Goal: Task Accomplishment & Management: Manage account settings

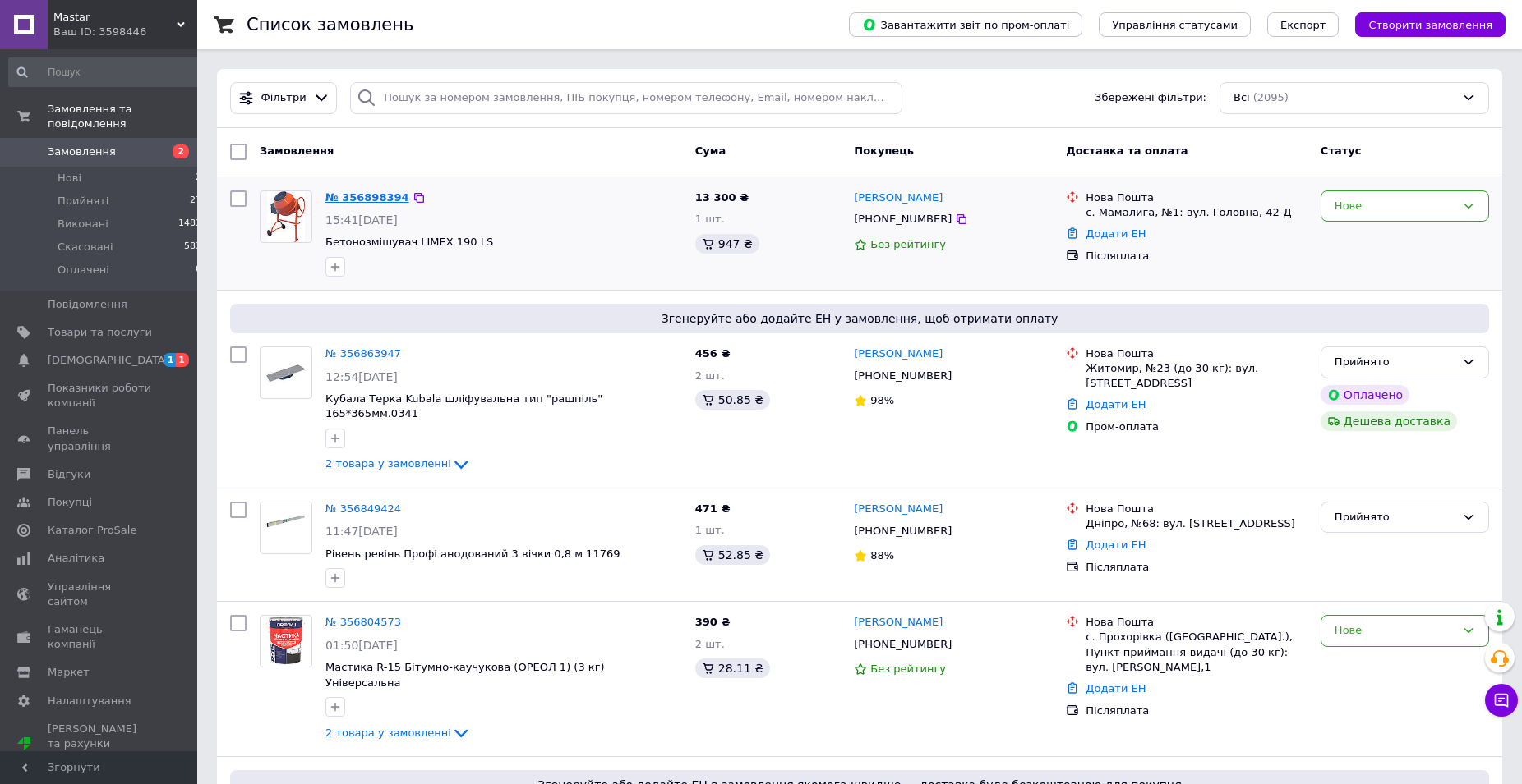
click at [360, 193] on link "№ 356898394" at bounding box center [367, 197] width 84 height 12
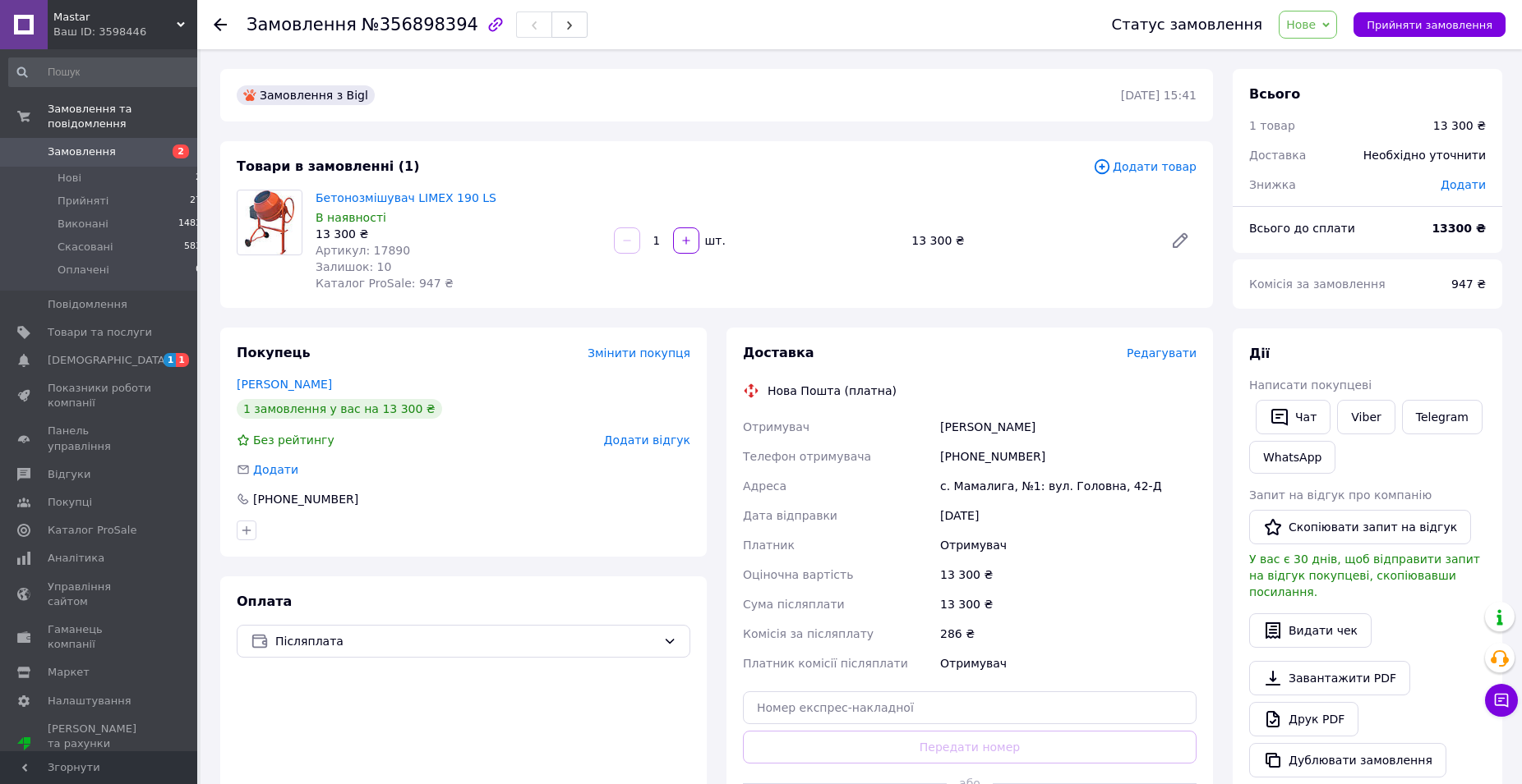
click at [770, 188] on div "Бетонозмішувач LIMEX 190 LS В наявності 13 300 ₴ Артикул: 17890 Залишок: 10 Кат…" at bounding box center [756, 241] width 894 height 109
click at [1333, 30] on span "Нове" at bounding box center [1308, 25] width 58 height 28
click at [1322, 110] on li "Скасовано" at bounding box center [1317, 107] width 75 height 25
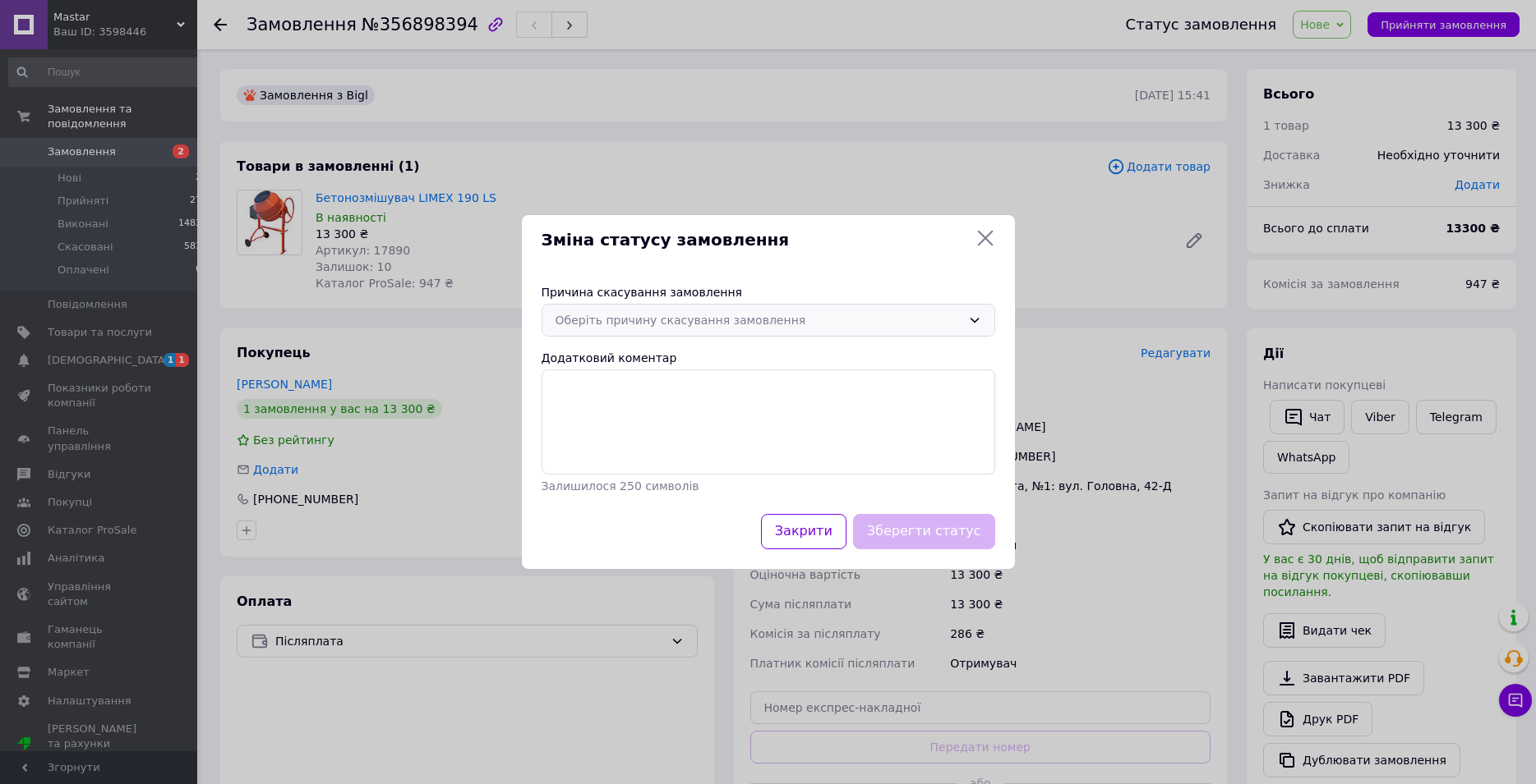
click at [682, 313] on div "Оберіть причину скасування замовлення" at bounding box center [759, 320] width 406 height 18
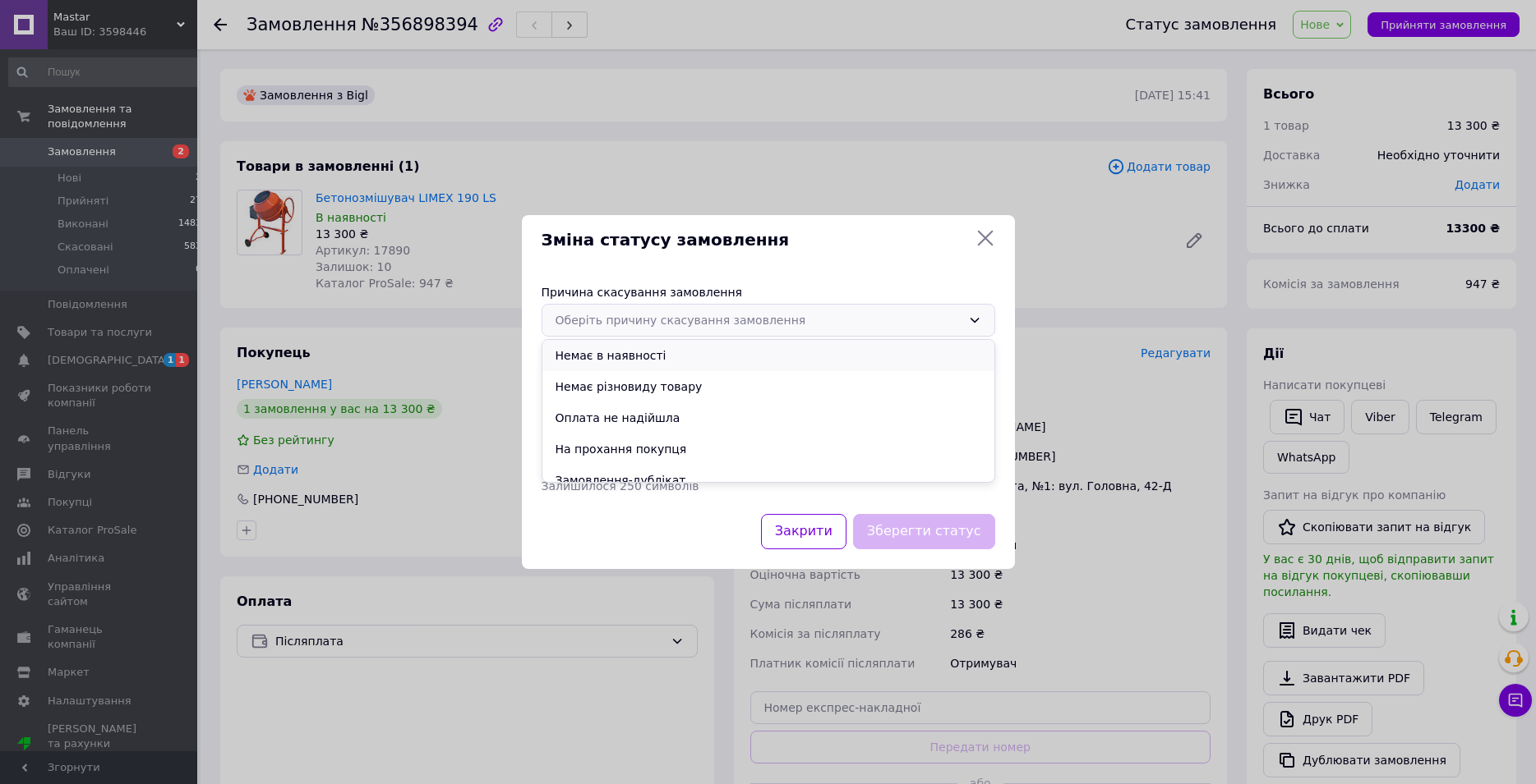
click at [590, 363] on li "Немає в наявності" at bounding box center [768, 355] width 452 height 31
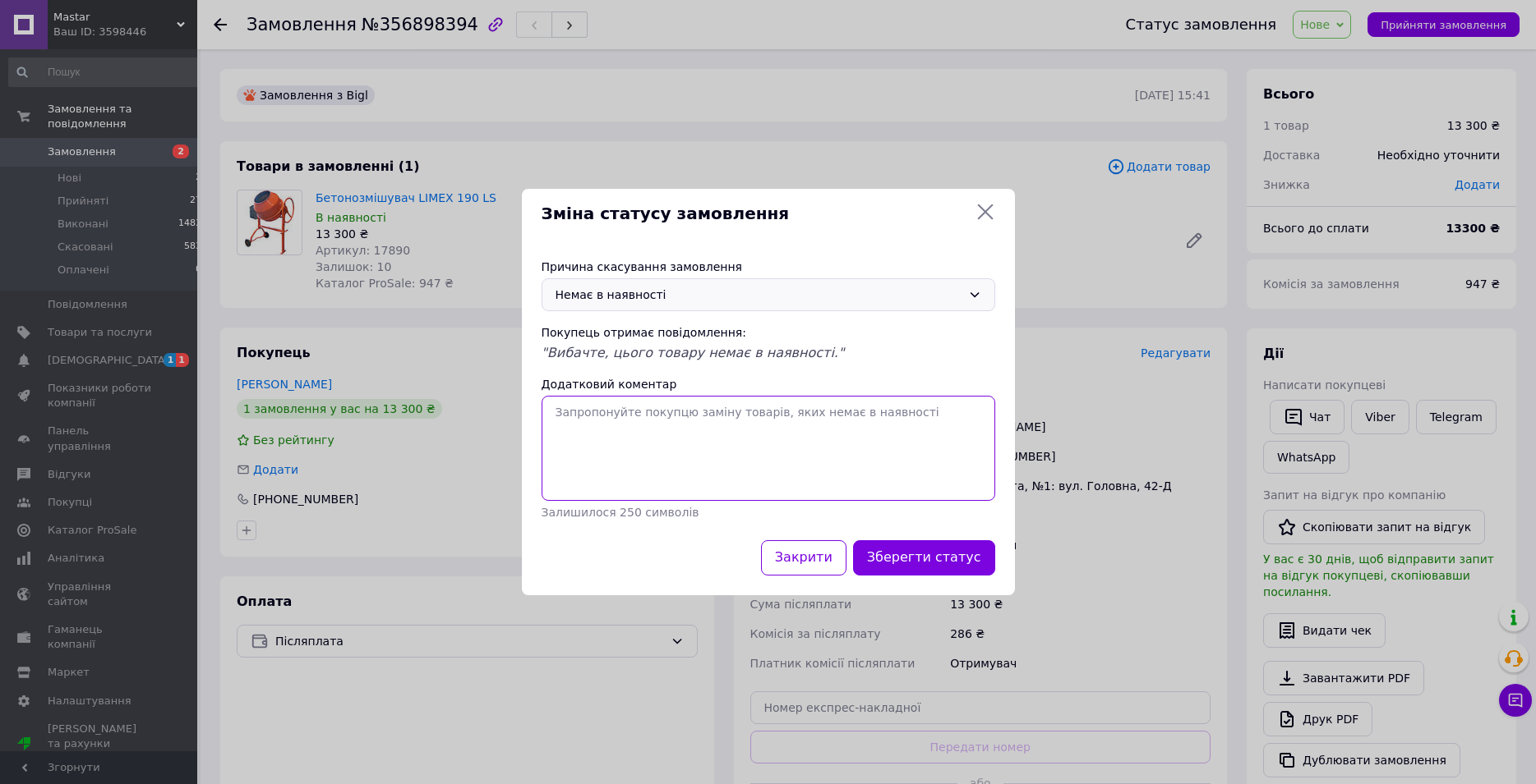
click at [647, 441] on textarea "Додатковий коментар" at bounding box center [768, 448] width 453 height 105
click at [940, 562] on button "Зберегти статус" at bounding box center [924, 558] width 143 height 35
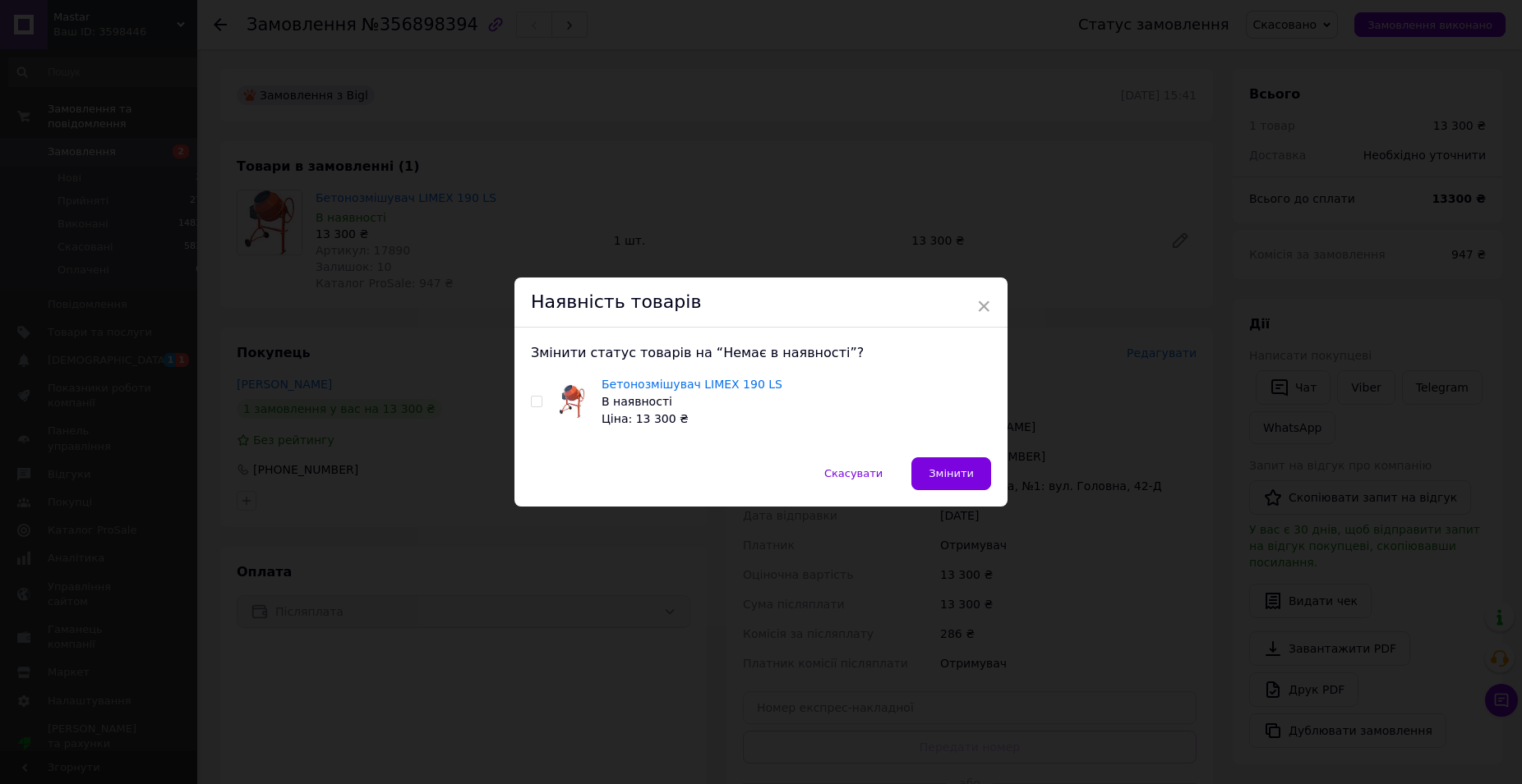
click at [531, 397] on input "checkbox" at bounding box center [537, 402] width 11 height 11
checkbox input "true"
click at [968, 467] on button "Змінити" at bounding box center [951, 473] width 80 height 33
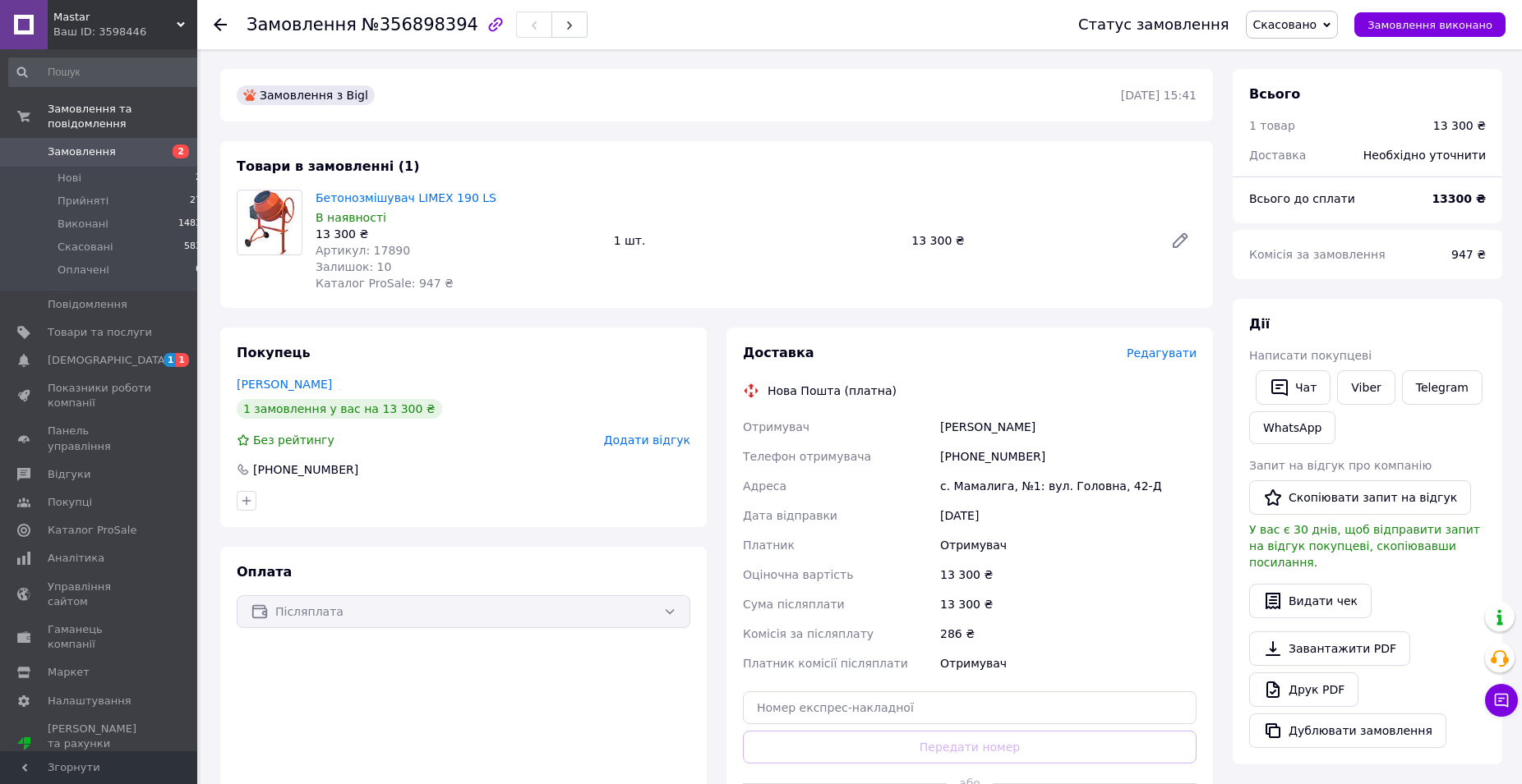
click at [66, 144] on span "Замовлення" at bounding box center [81, 151] width 68 height 15
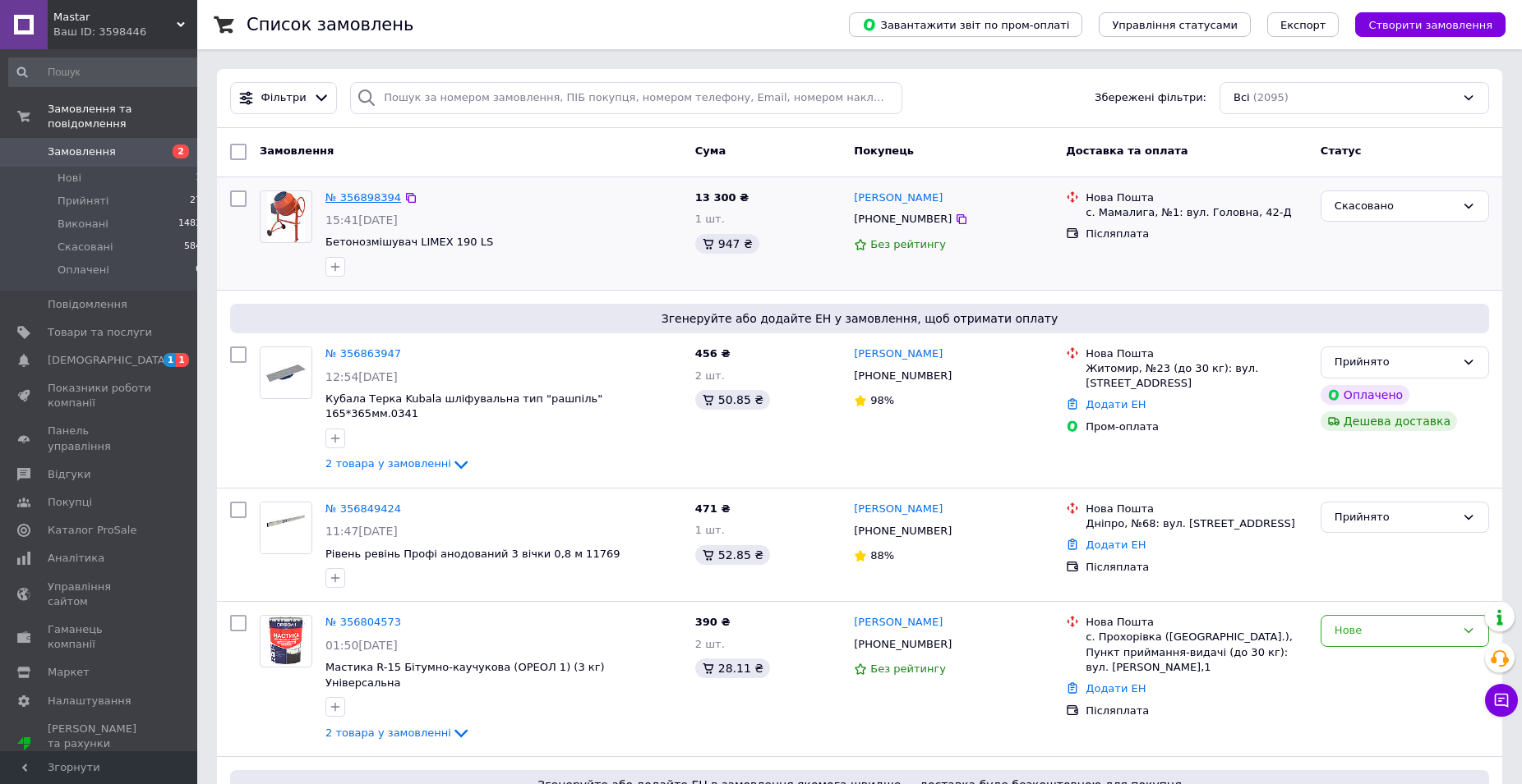
click at [374, 192] on link "№ 356898394" at bounding box center [363, 197] width 75 height 12
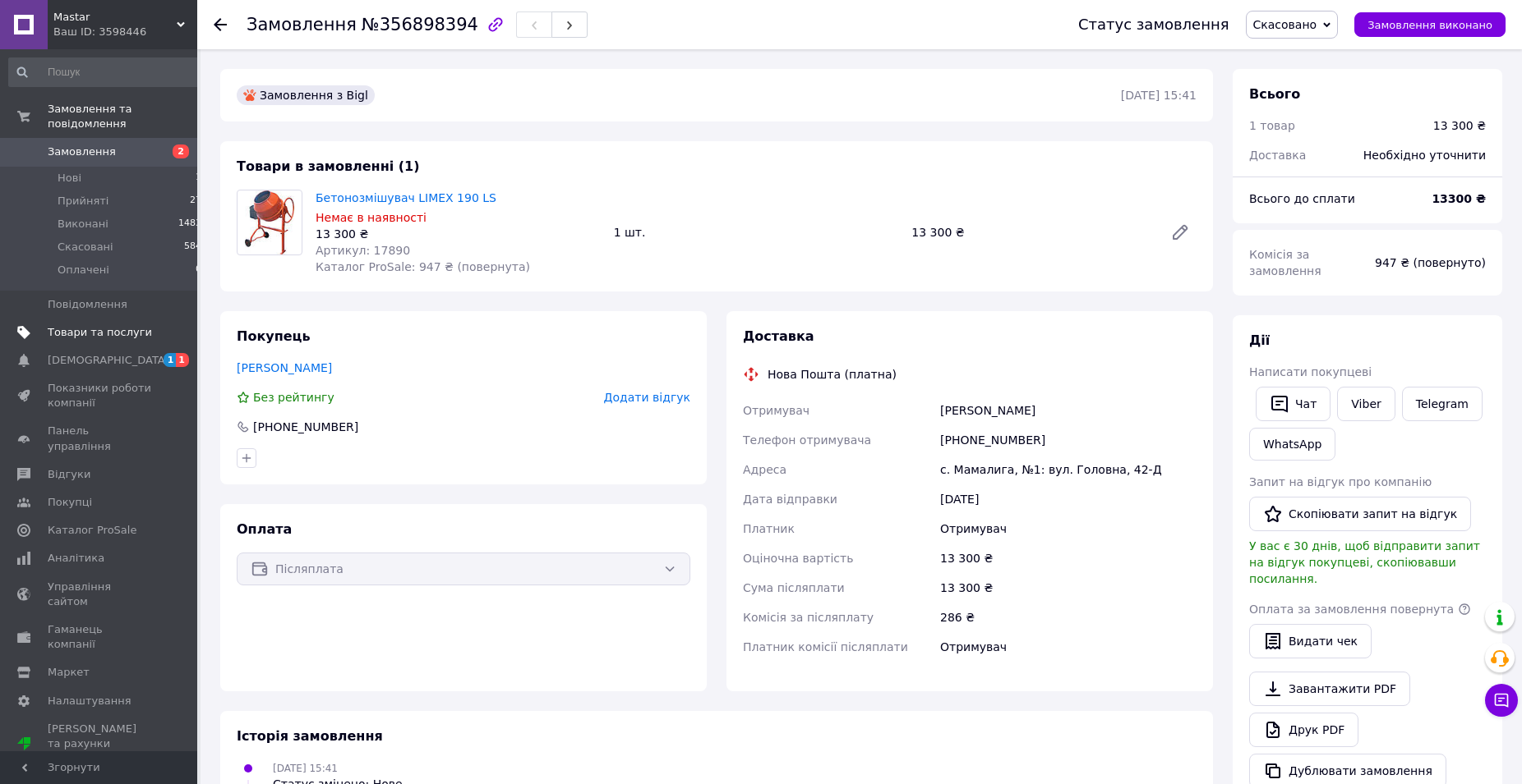
click at [59, 326] on span "Товари та послуги" at bounding box center [100, 333] width 104 height 15
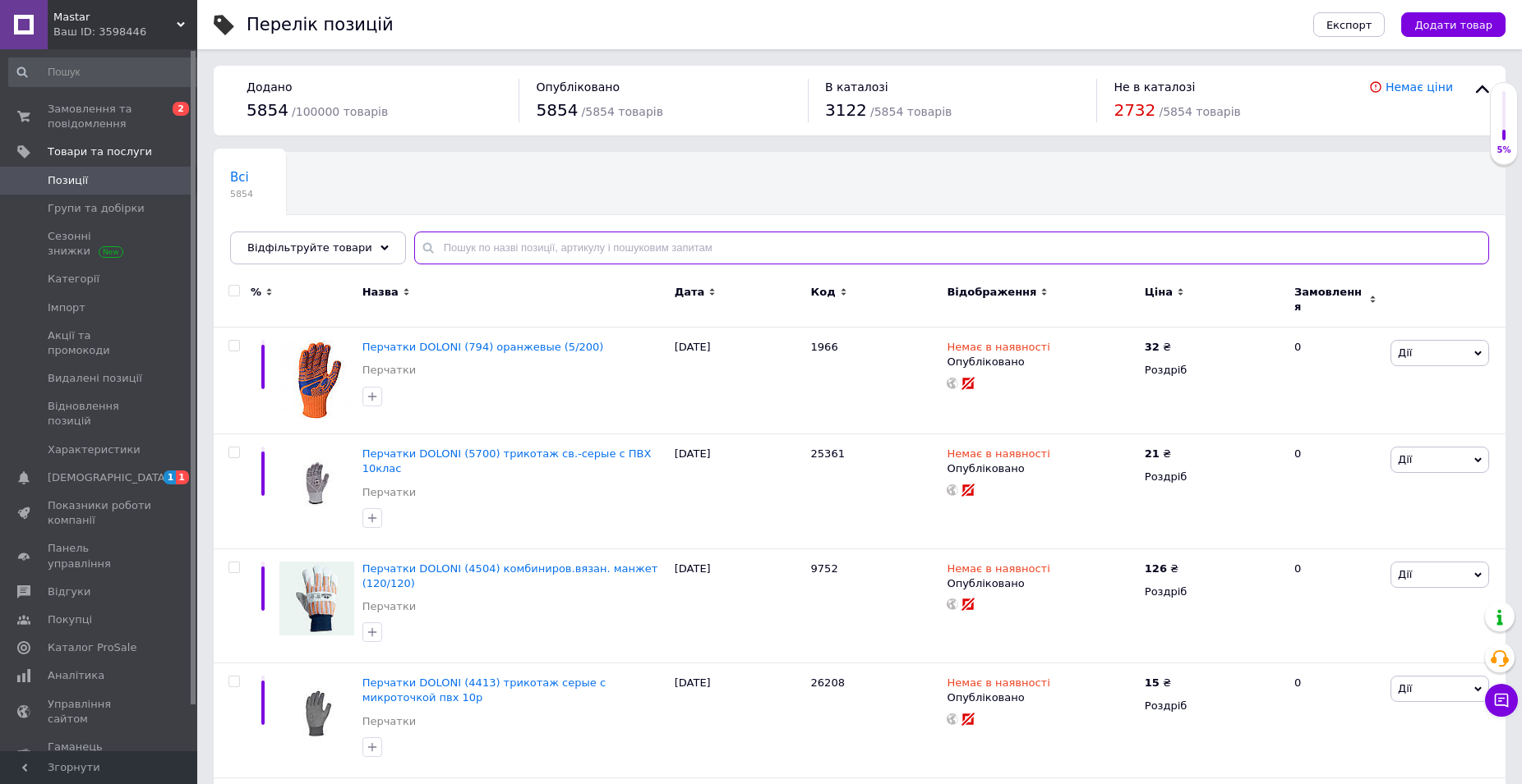
click at [537, 245] on input "text" at bounding box center [952, 248] width 1075 height 33
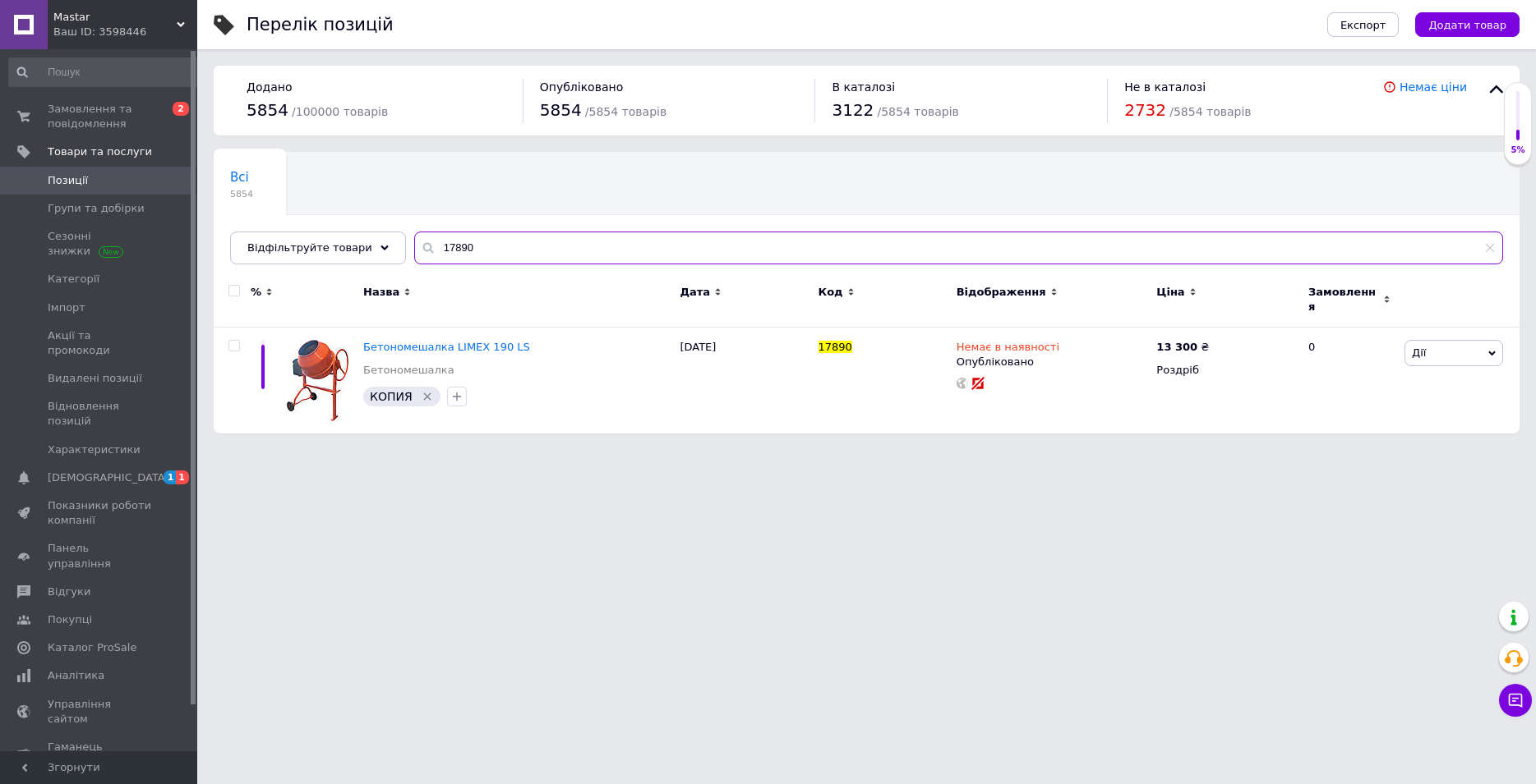
drag, startPoint x: 475, startPoint y: 241, endPoint x: 285, endPoint y: 232, distance: 190.2
click at [414, 232] on input "17890" at bounding box center [959, 248] width 1089 height 33
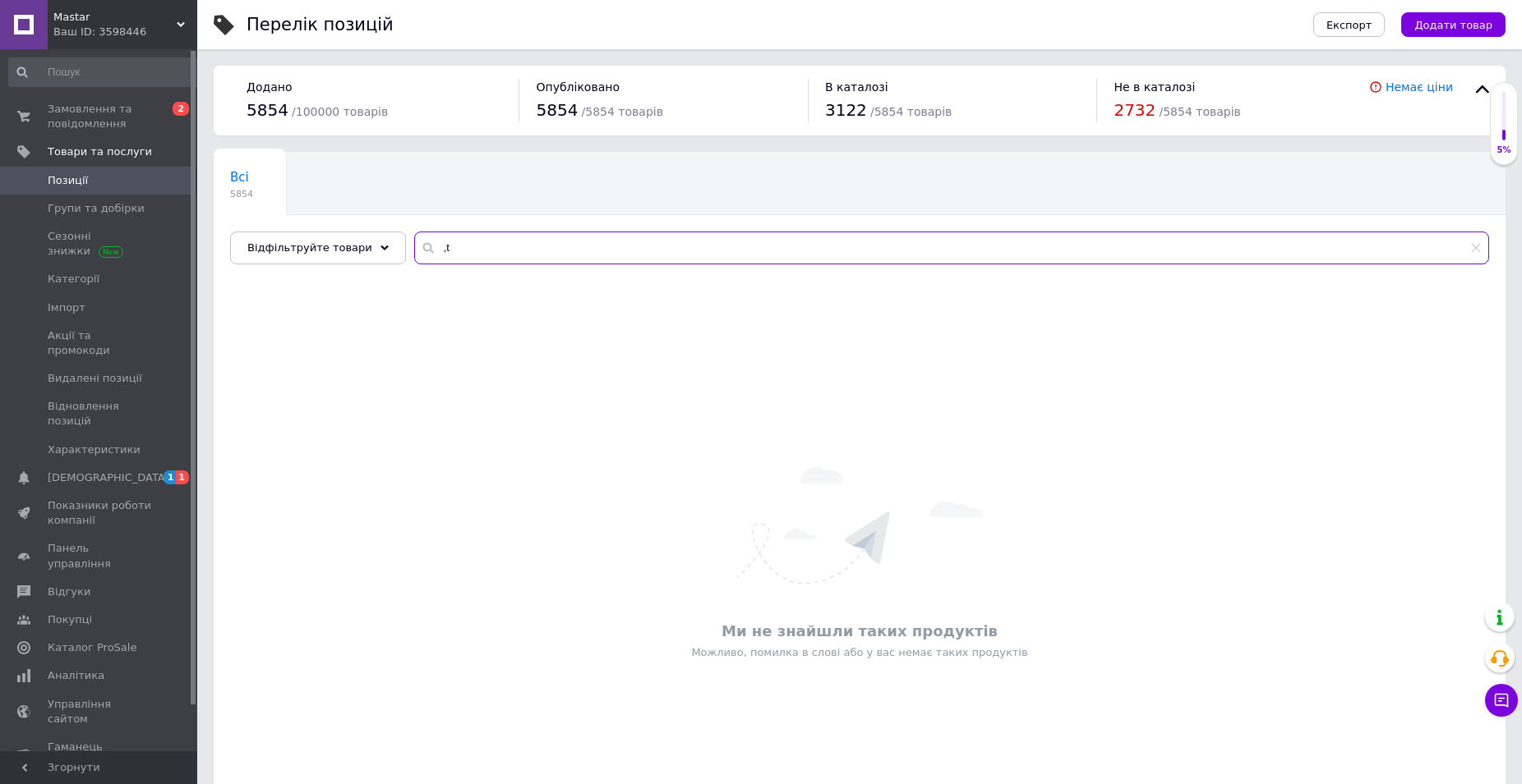
type input ","
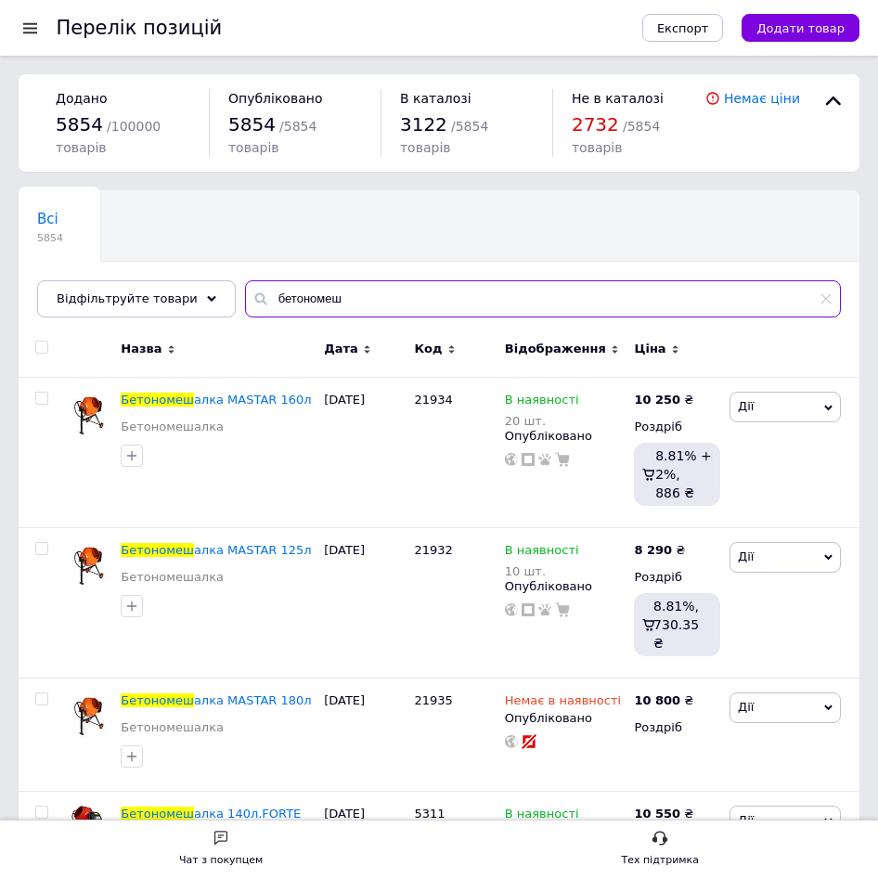
type input "бетономеш"
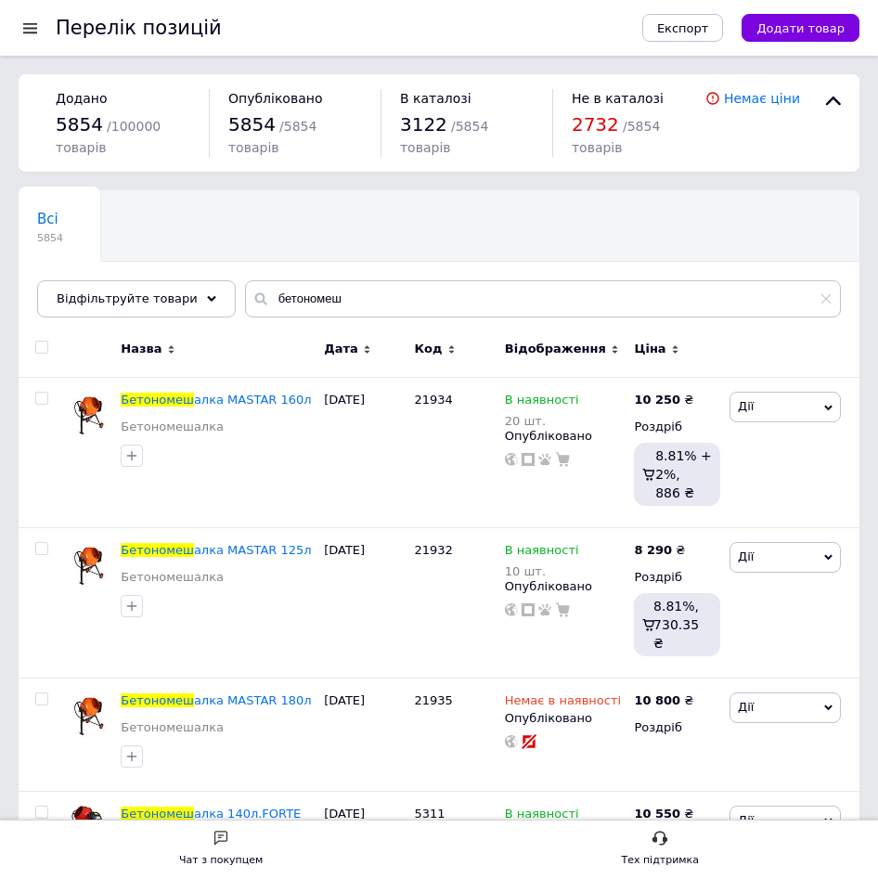
click at [731, 334] on div at bounding box center [792, 352] width 135 height 51
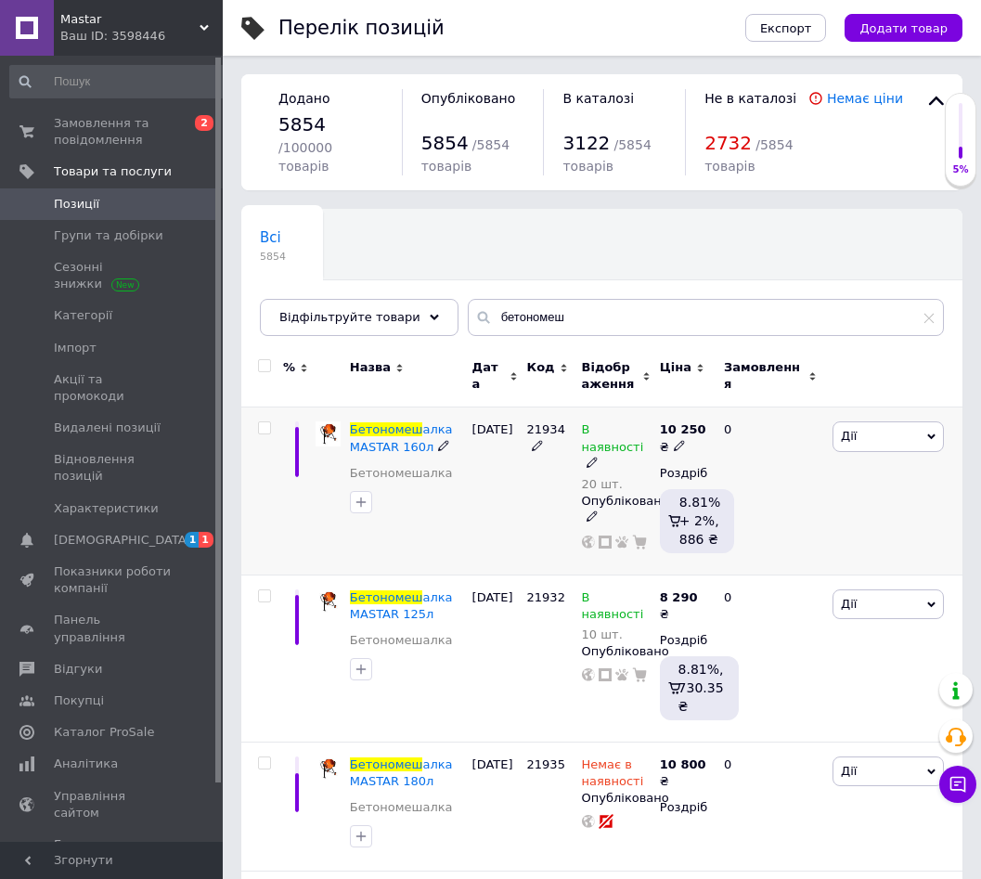
click at [515, 478] on div "[DATE]" at bounding box center [495, 491] width 55 height 167
click at [674, 440] on icon at bounding box center [679, 445] width 11 height 11
drag, startPoint x: 796, startPoint y: 399, endPoint x: 722, endPoint y: 396, distance: 73.4
click at [726, 398] on input "10250" at bounding box center [796, 416] width 141 height 37
type input "9850"
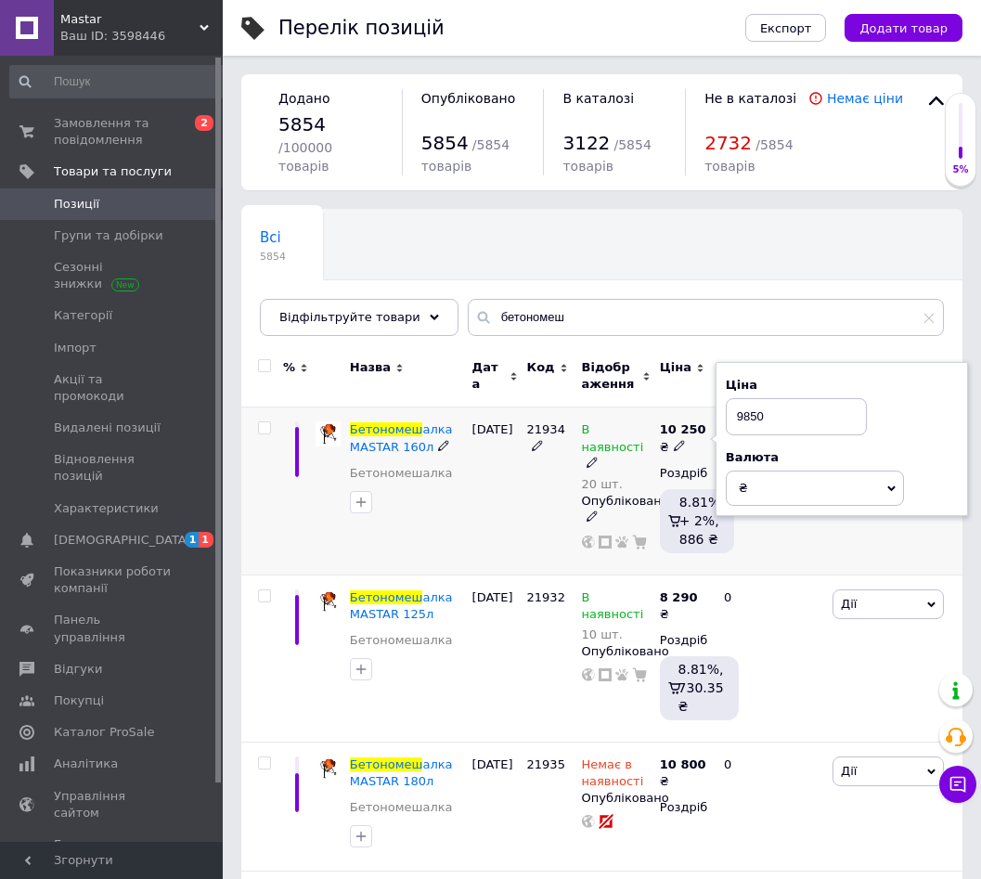
click at [500, 498] on div "[DATE]" at bounding box center [495, 491] width 55 height 167
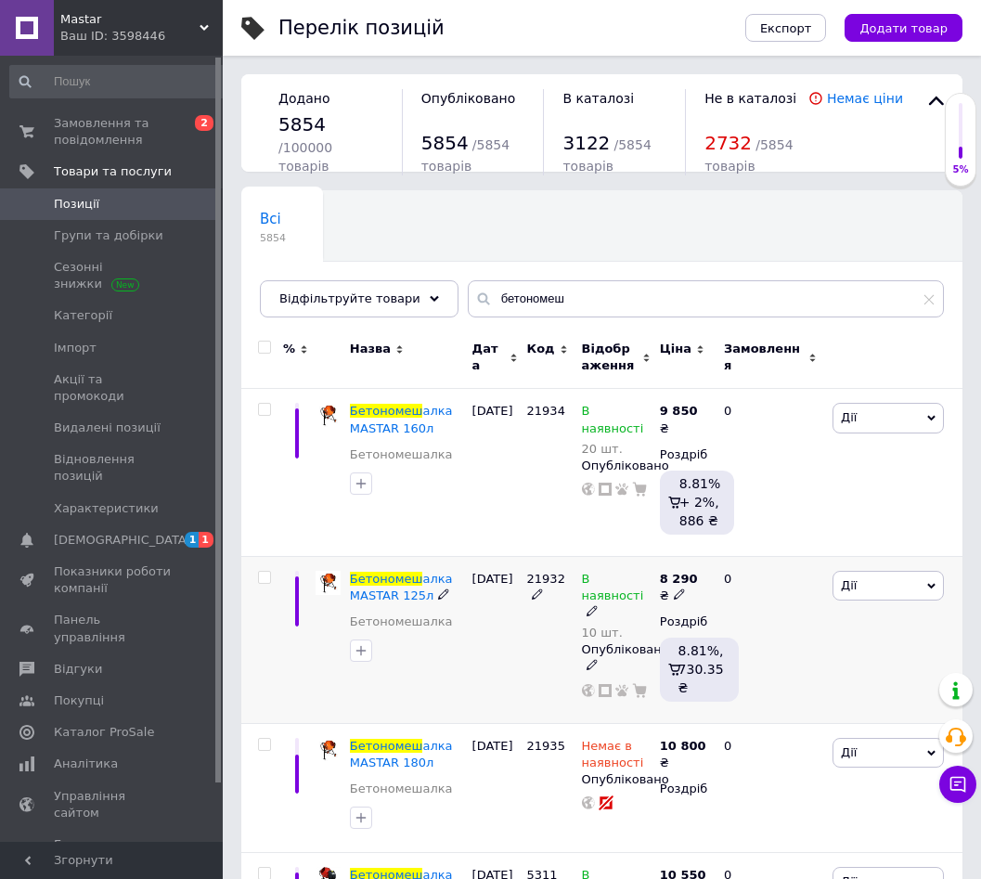
click at [674, 589] on icon at bounding box center [679, 594] width 11 height 11
drag, startPoint x: 778, startPoint y: 545, endPoint x: 673, endPoint y: 544, distance: 104.9
click at [726, 547] on input "8290" at bounding box center [796, 565] width 141 height 37
type input "8000"
click at [520, 646] on div "[DATE]" at bounding box center [495, 639] width 55 height 167
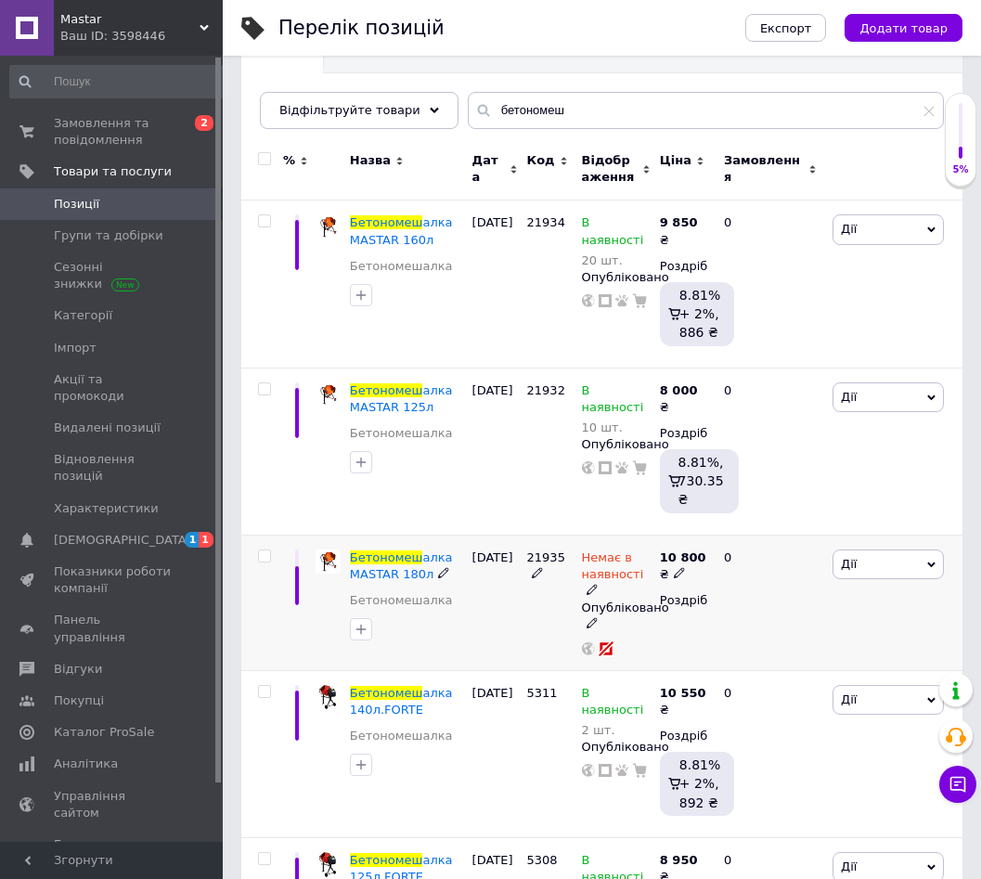
scroll to position [189, 0]
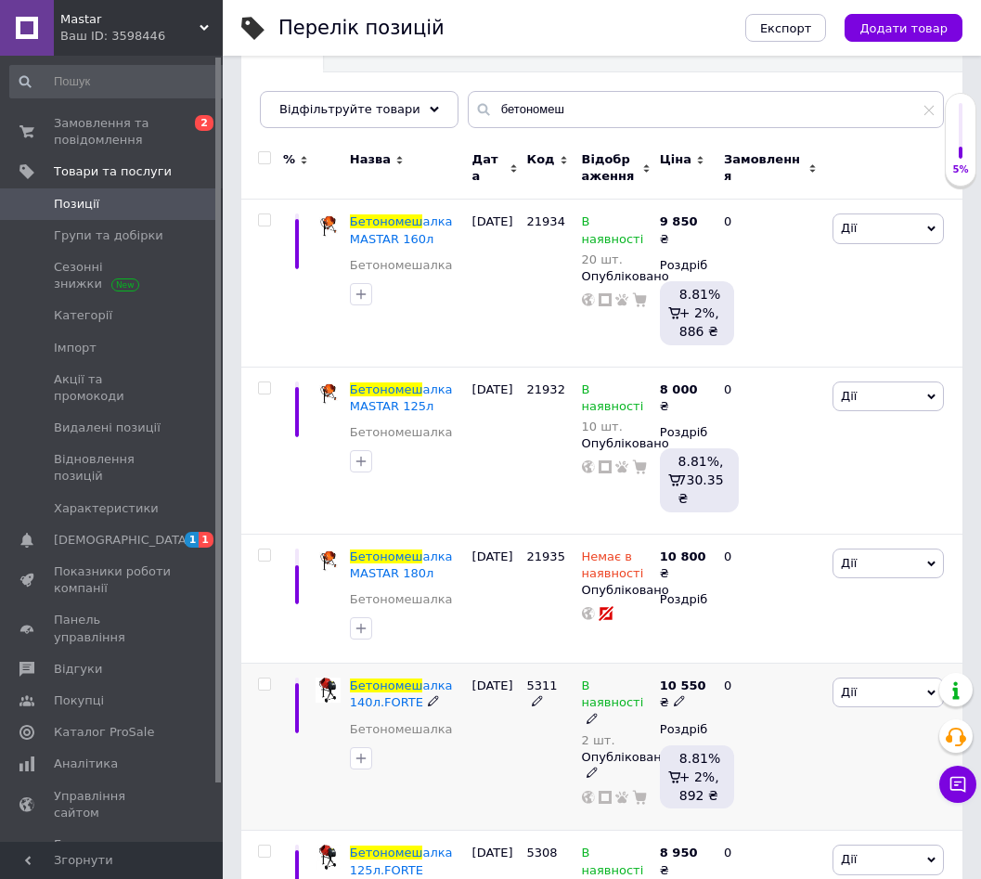
click at [595, 713] on icon at bounding box center [592, 718] width 11 height 11
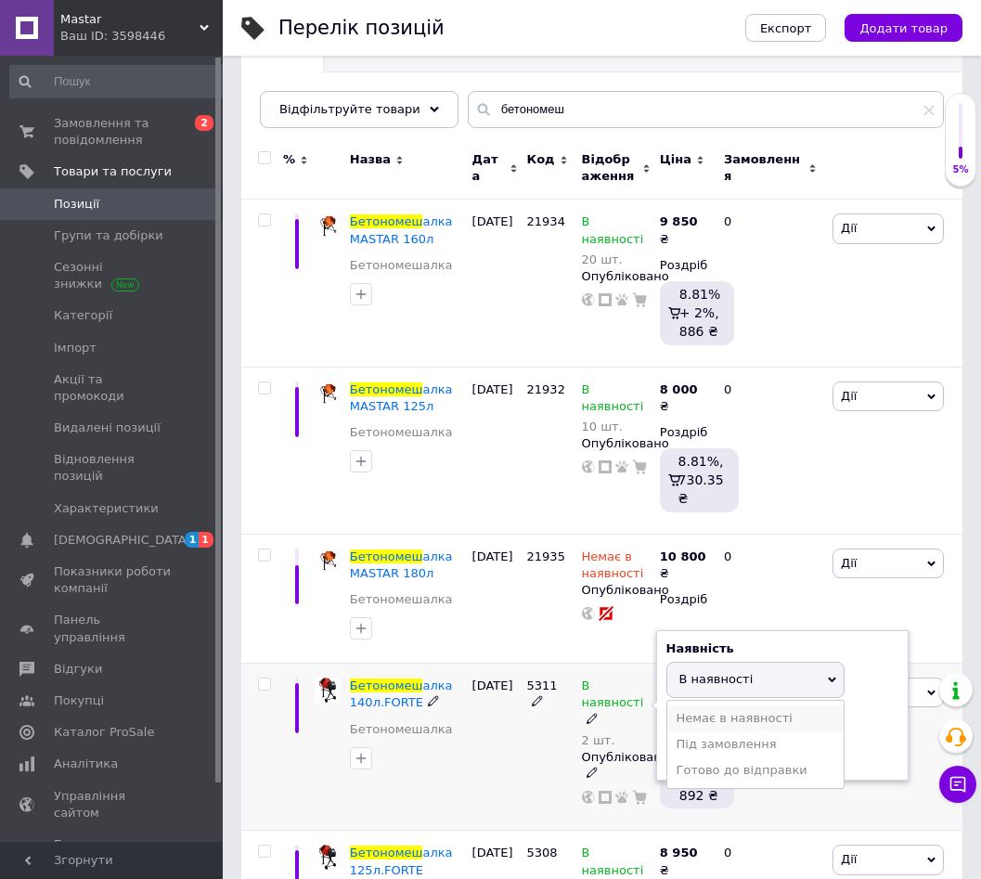
click at [707, 705] on li "Немає в наявності" at bounding box center [755, 718] width 176 height 26
drag, startPoint x: 655, startPoint y: 718, endPoint x: 645, endPoint y: 717, distance: 10.4
click at [666, 733] on input "2" at bounding box center [736, 751] width 141 height 37
type input "0"
drag, startPoint x: 467, startPoint y: 713, endPoint x: 788, endPoint y: 609, distance: 337.6
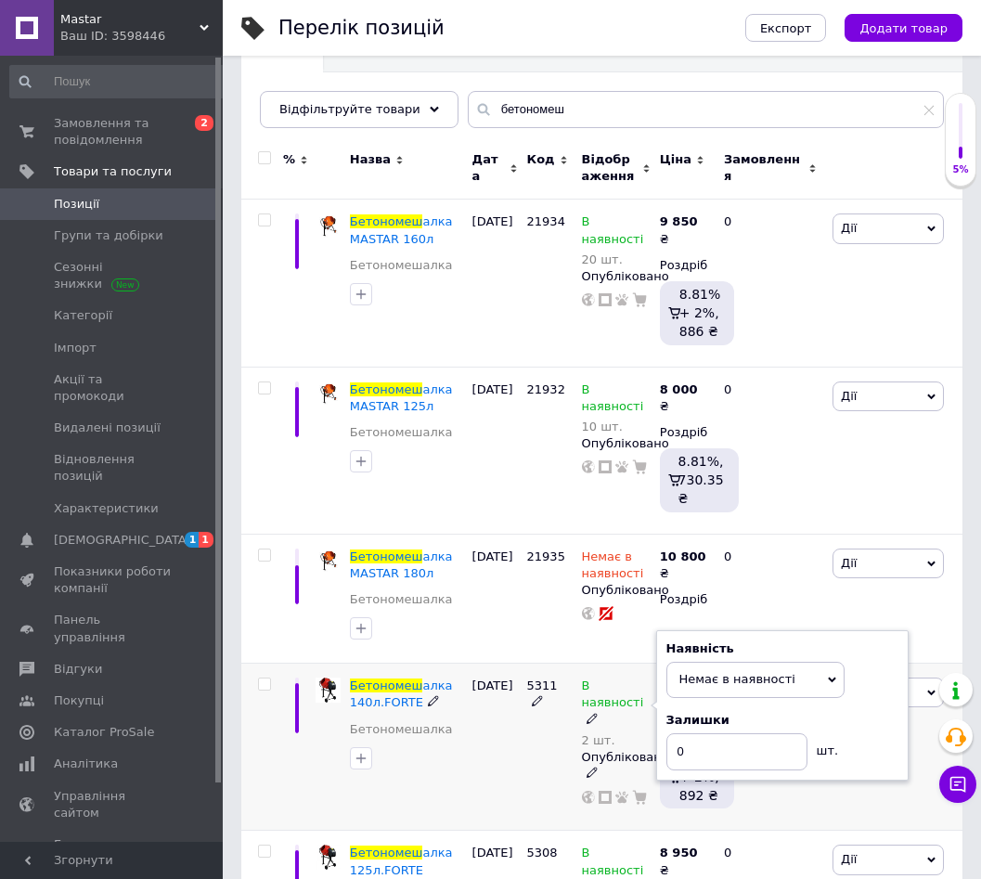
click at [470, 712] on div "Бетономеш алка 140л.FORTE Бетономешалка [DATE] 5311 В наявності 2 шт. Наявність…" at bounding box center [601, 747] width 721 height 167
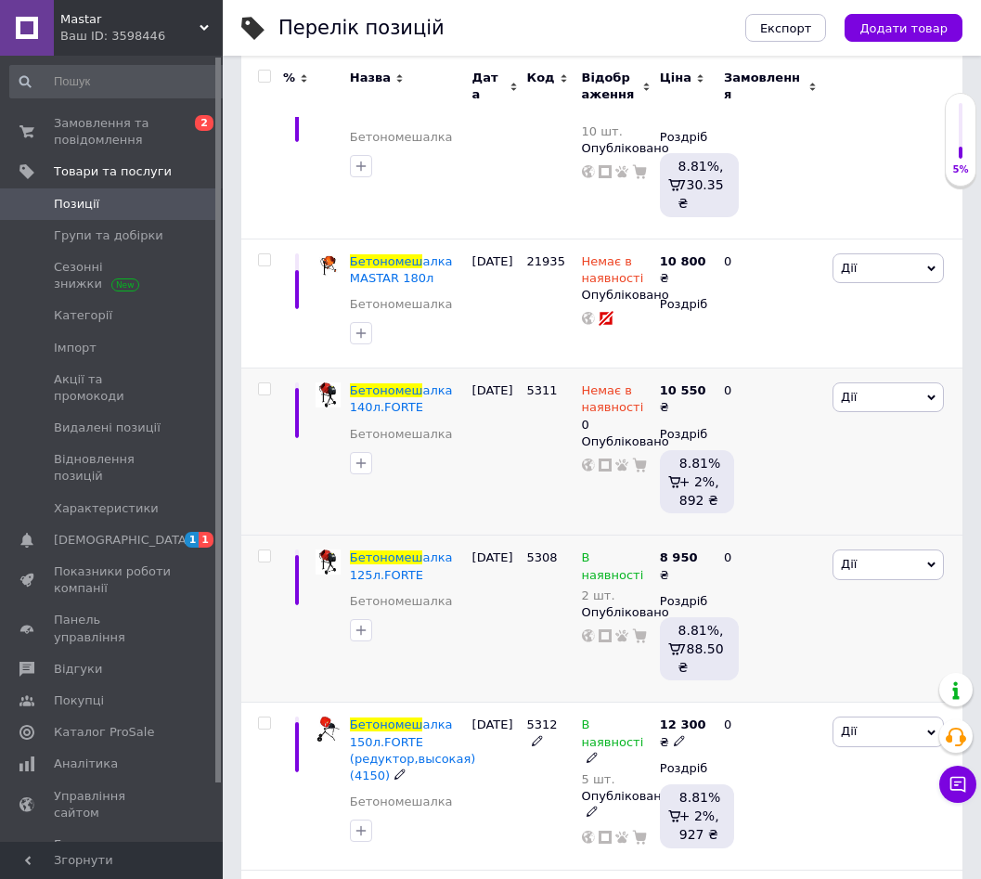
scroll to position [568, 0]
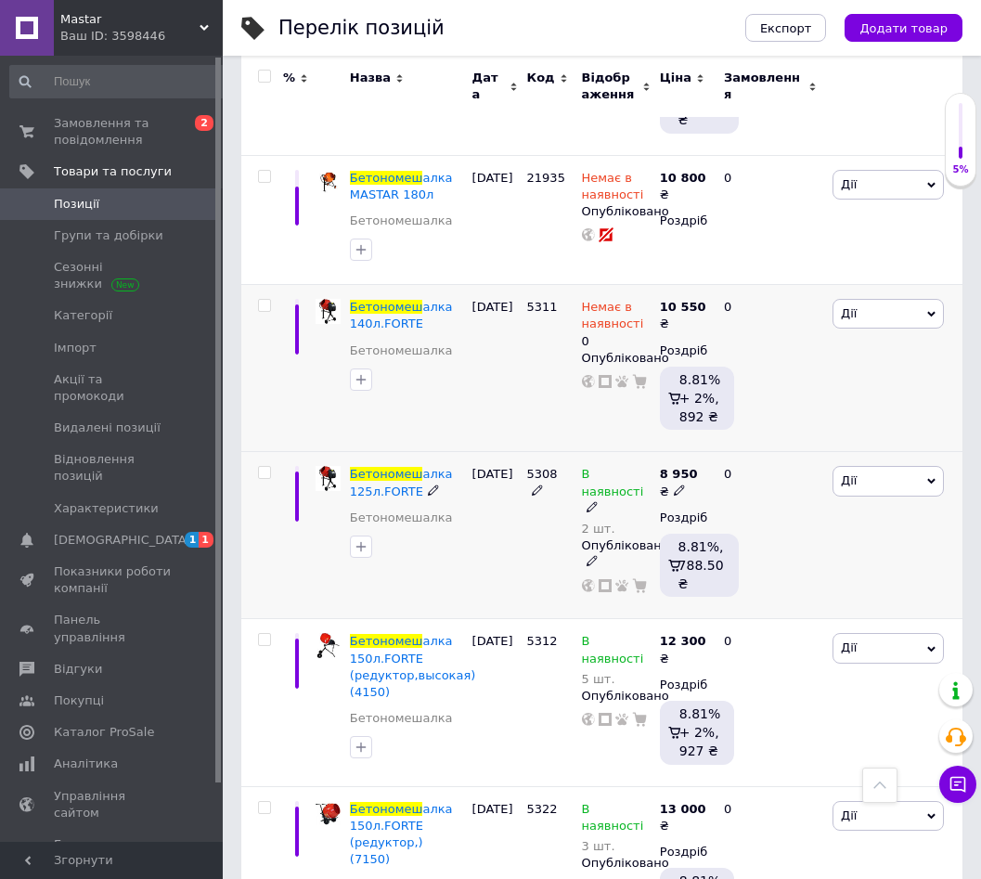
click at [589, 501] on use at bounding box center [592, 506] width 10 height 10
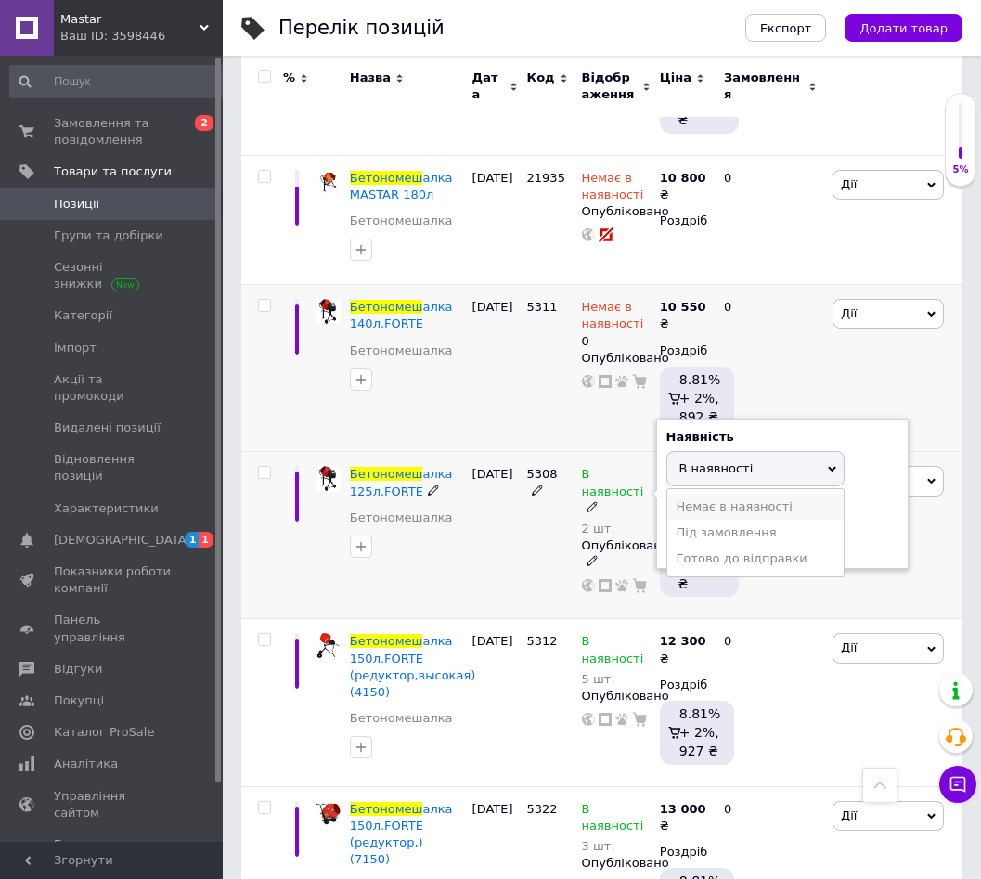
click at [724, 494] on li "Немає в наявності" at bounding box center [755, 507] width 176 height 26
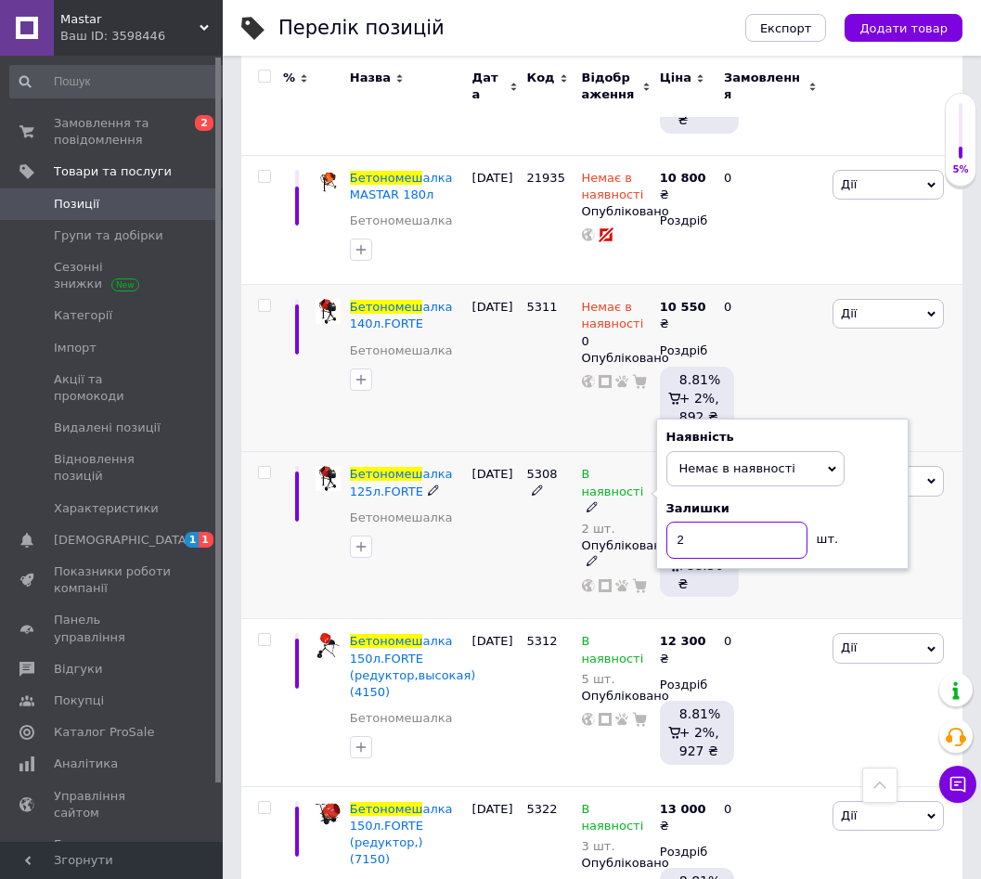
drag, startPoint x: 694, startPoint y: 479, endPoint x: 656, endPoint y: 479, distance: 38.1
click at [666, 522] on input "2" at bounding box center [736, 540] width 141 height 37
type input "0"
click at [525, 500] on div "5308" at bounding box center [550, 535] width 55 height 167
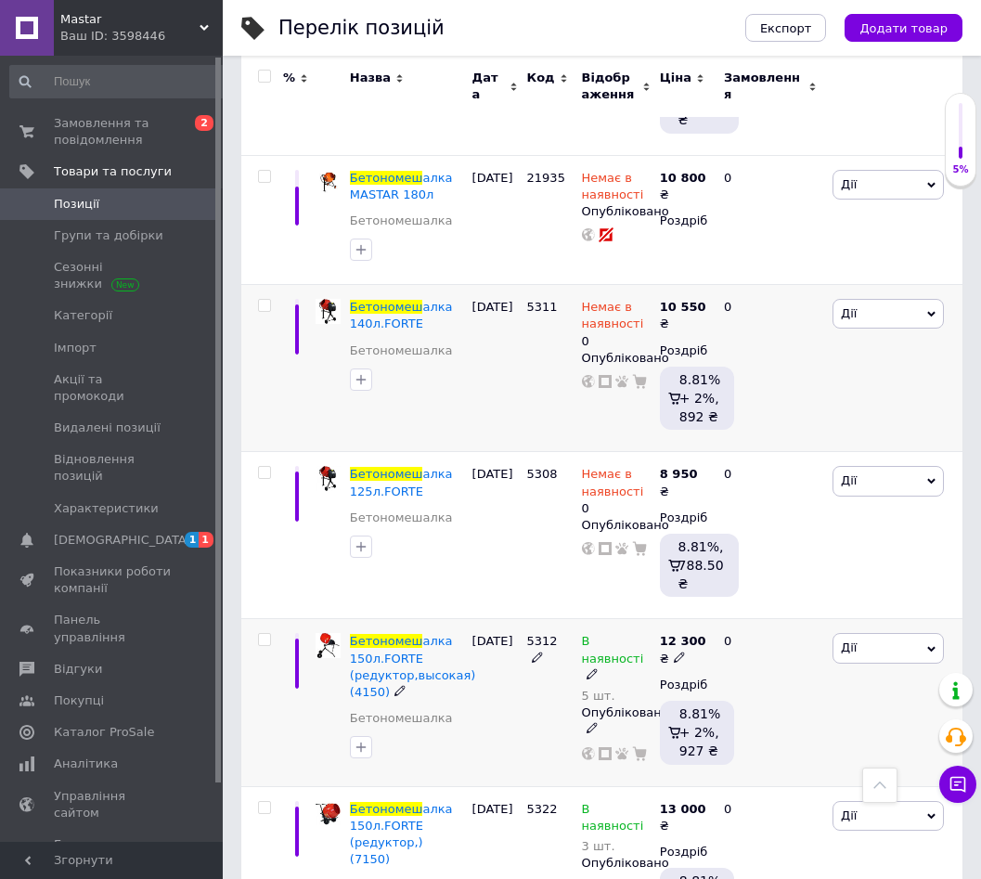
click at [674, 652] on icon at bounding box center [679, 657] width 11 height 11
drag, startPoint x: 804, startPoint y: 559, endPoint x: 705, endPoint y: 559, distance: 98.4
click at [726, 610] on input "12300" at bounding box center [796, 628] width 141 height 37
type input "13300"
click at [500, 632] on div "[DATE]" at bounding box center [495, 702] width 55 height 167
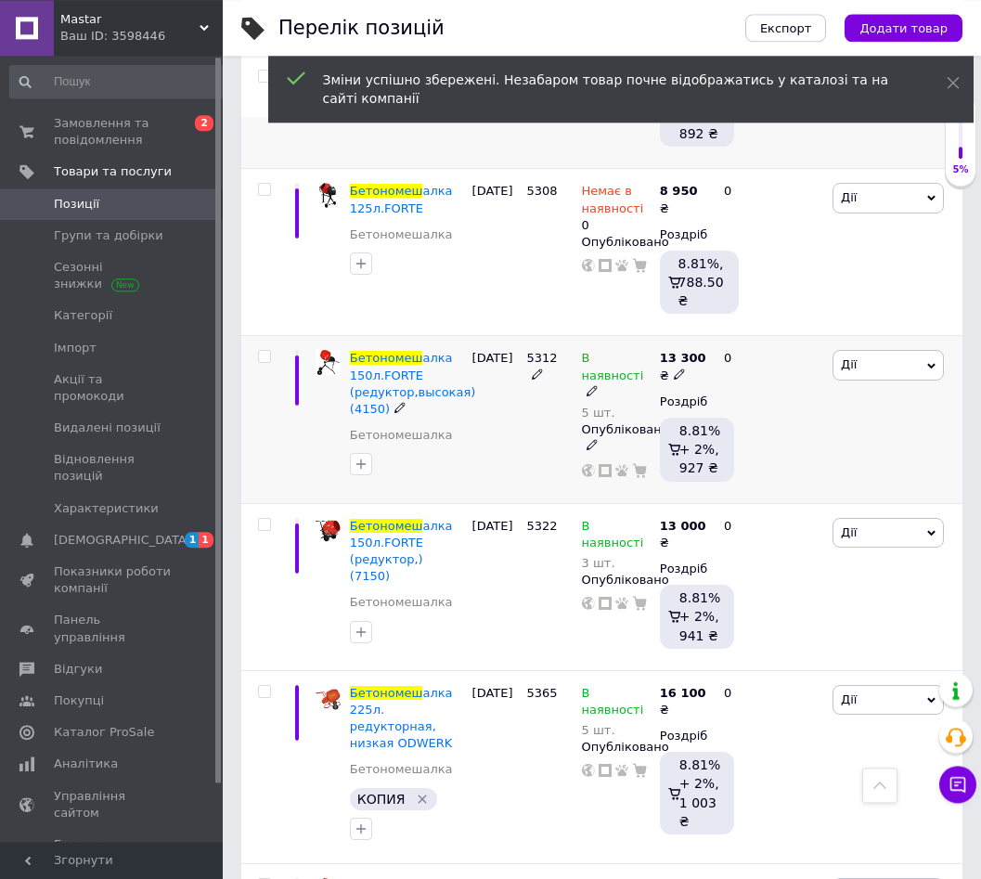
scroll to position [852, 0]
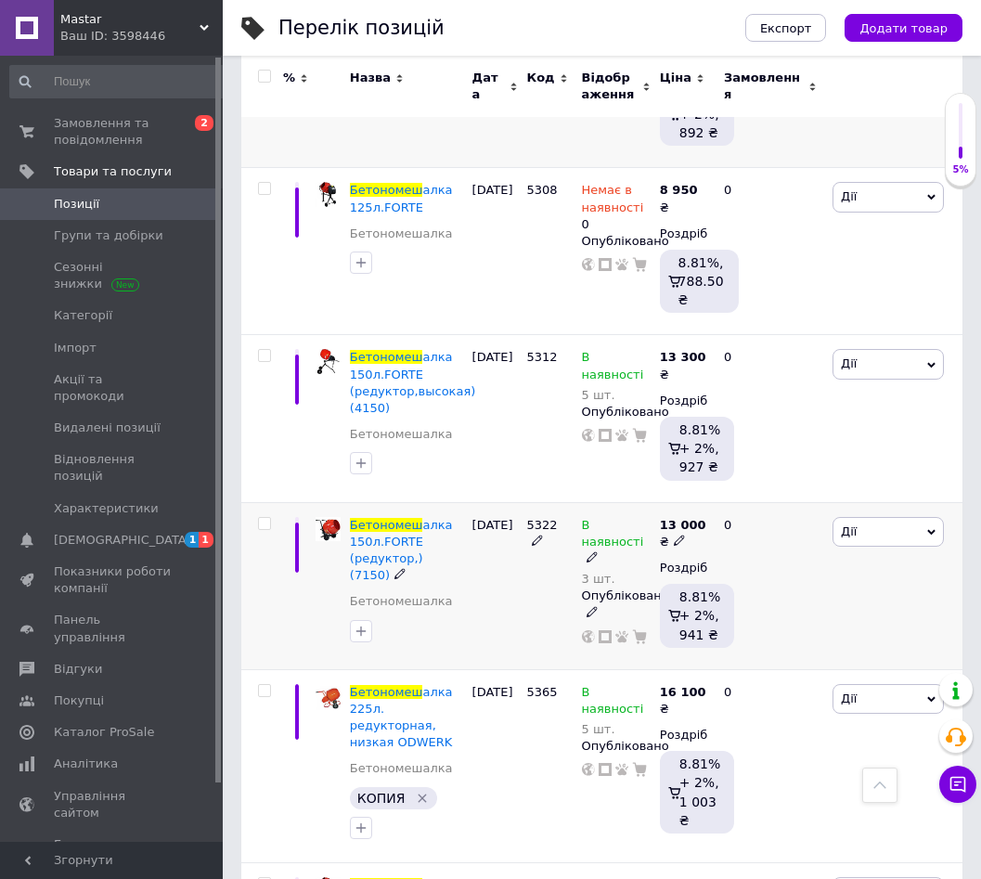
click at [674, 535] on icon at bounding box center [679, 540] width 11 height 11
drag, startPoint x: 796, startPoint y: 440, endPoint x: 748, endPoint y: 440, distance: 48.3
click at [748, 493] on input "13000" at bounding box center [796, 511] width 141 height 37
type input "13200"
click at [549, 517] on div "5322" at bounding box center [550, 585] width 55 height 167
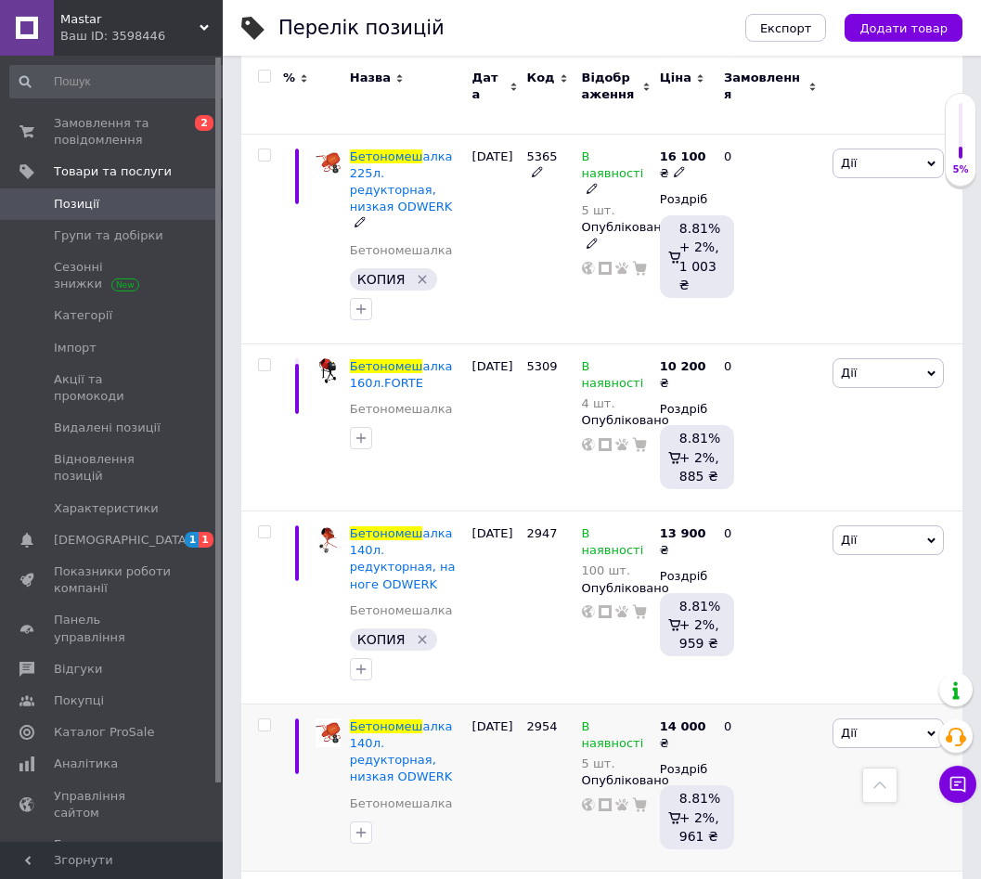
scroll to position [1420, 0]
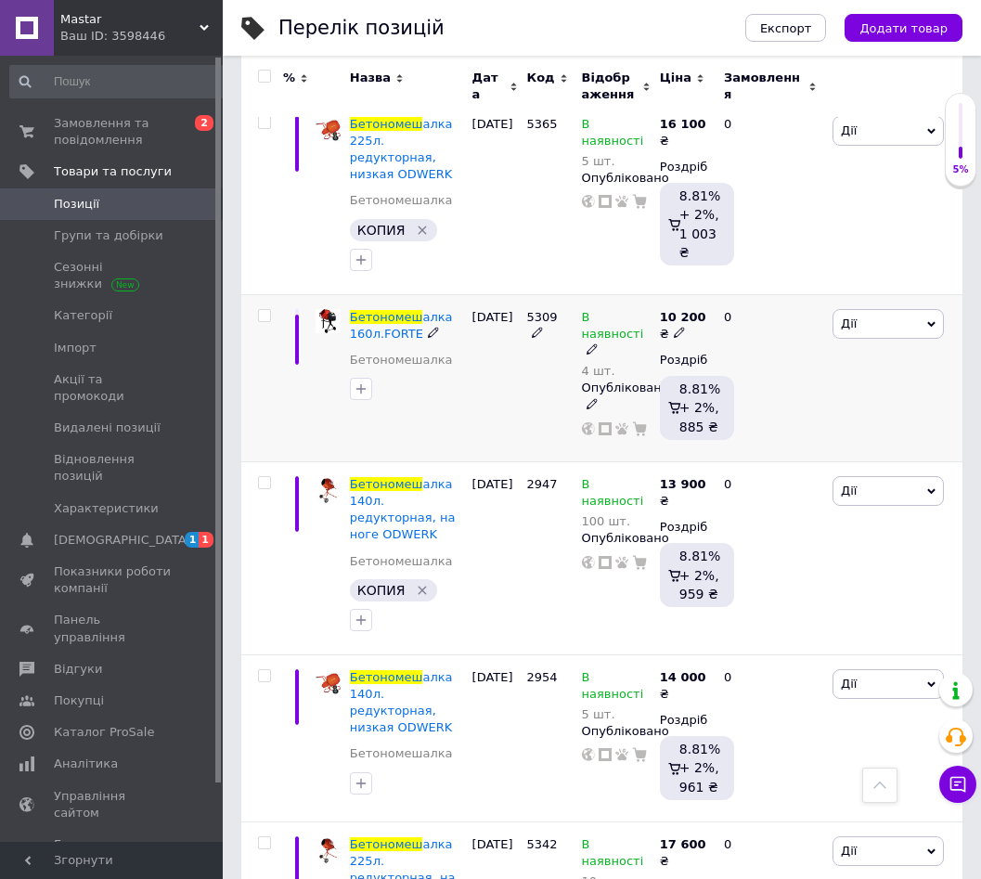
click at [589, 343] on icon at bounding box center [592, 348] width 11 height 11
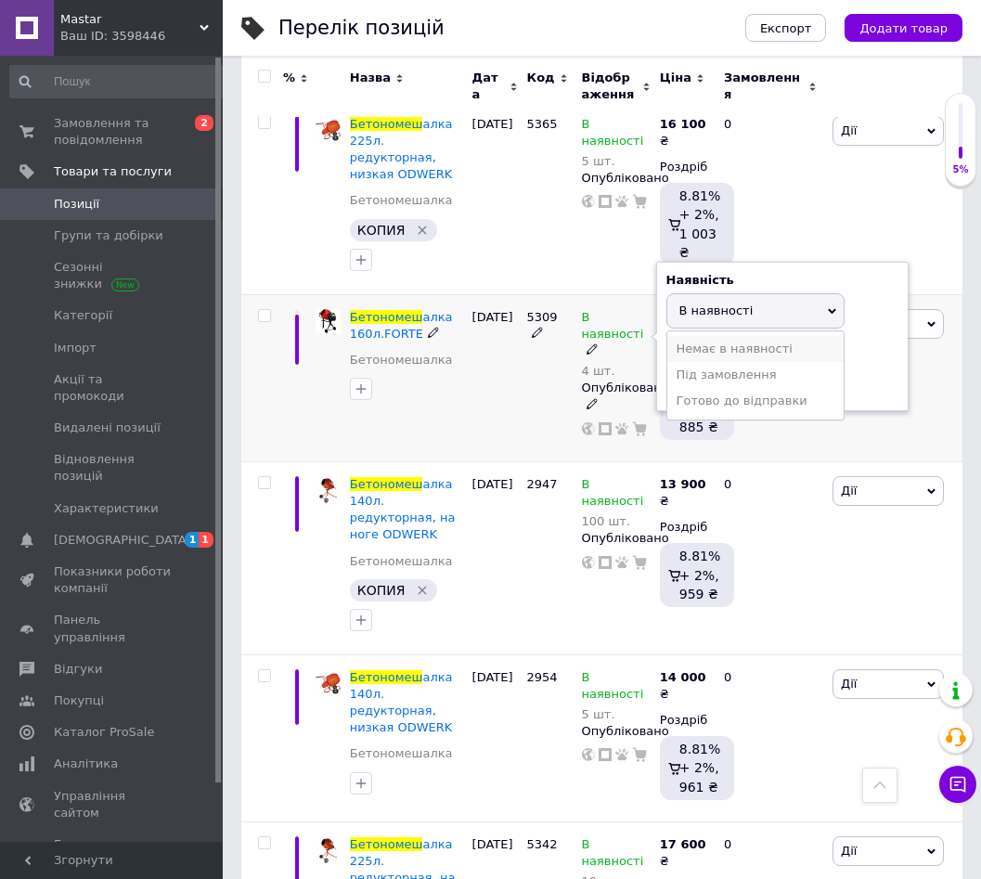
click at [697, 336] on li "Немає в наявності" at bounding box center [755, 349] width 176 height 26
drag, startPoint x: 707, startPoint y: 281, endPoint x: 669, endPoint y: 279, distance: 38.1
click at [669, 364] on input "4" at bounding box center [736, 382] width 141 height 37
type input "0"
click at [527, 308] on div "5309" at bounding box center [550, 377] width 55 height 167
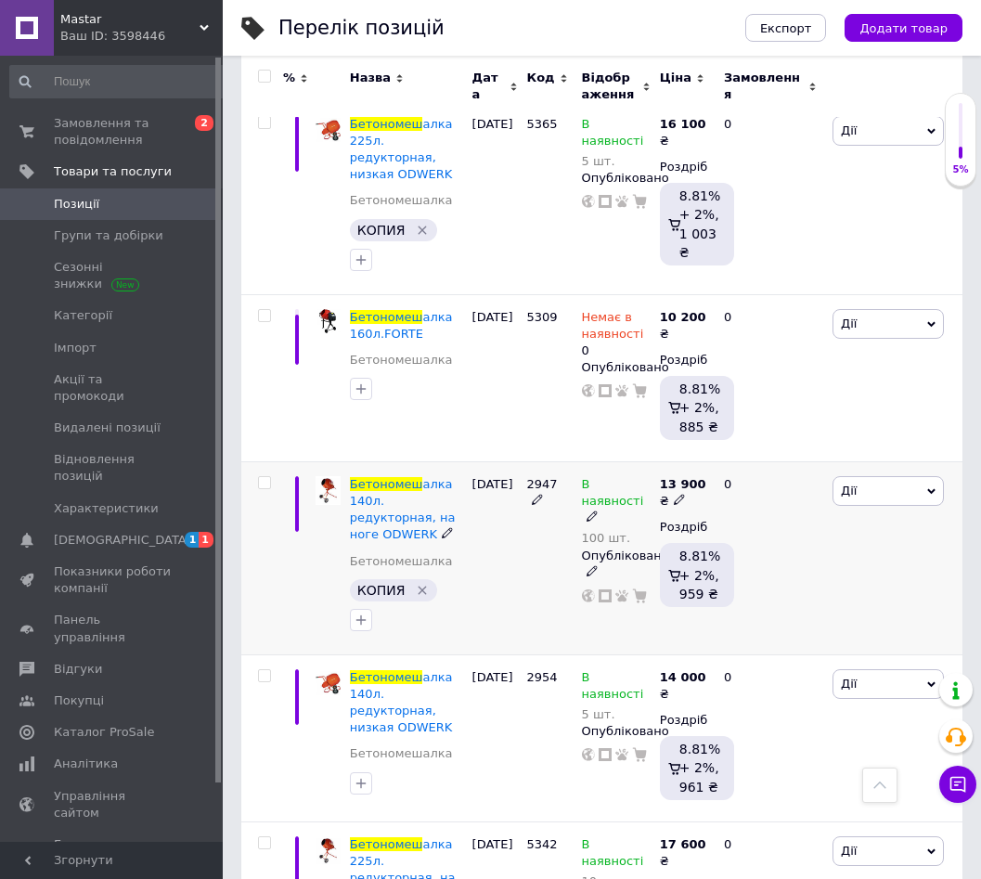
click at [590, 511] on icon at bounding box center [592, 516] width 11 height 11
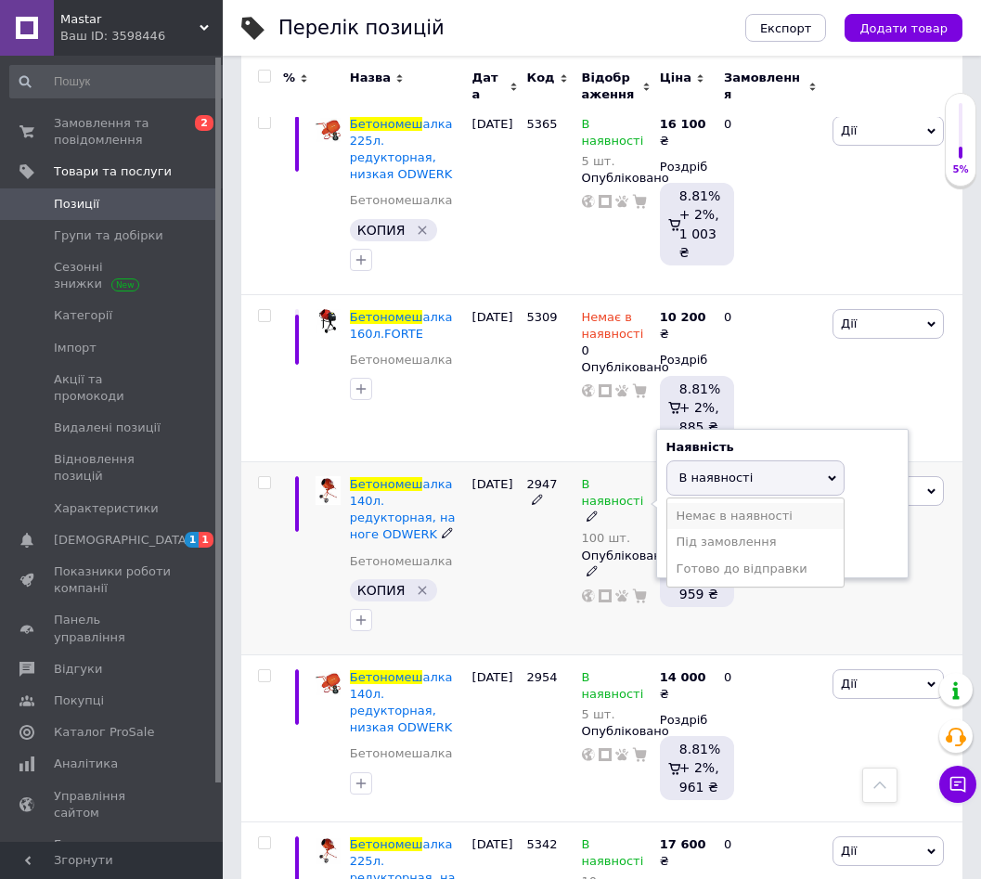
click at [685, 503] on li "Немає в наявності" at bounding box center [755, 516] width 176 height 26
drag, startPoint x: 705, startPoint y: 427, endPoint x: 673, endPoint y: 429, distance: 32.5
click at [673, 531] on input "100" at bounding box center [736, 549] width 141 height 37
type input "0"
drag, startPoint x: 530, startPoint y: 463, endPoint x: 951, endPoint y: 463, distance: 420.5
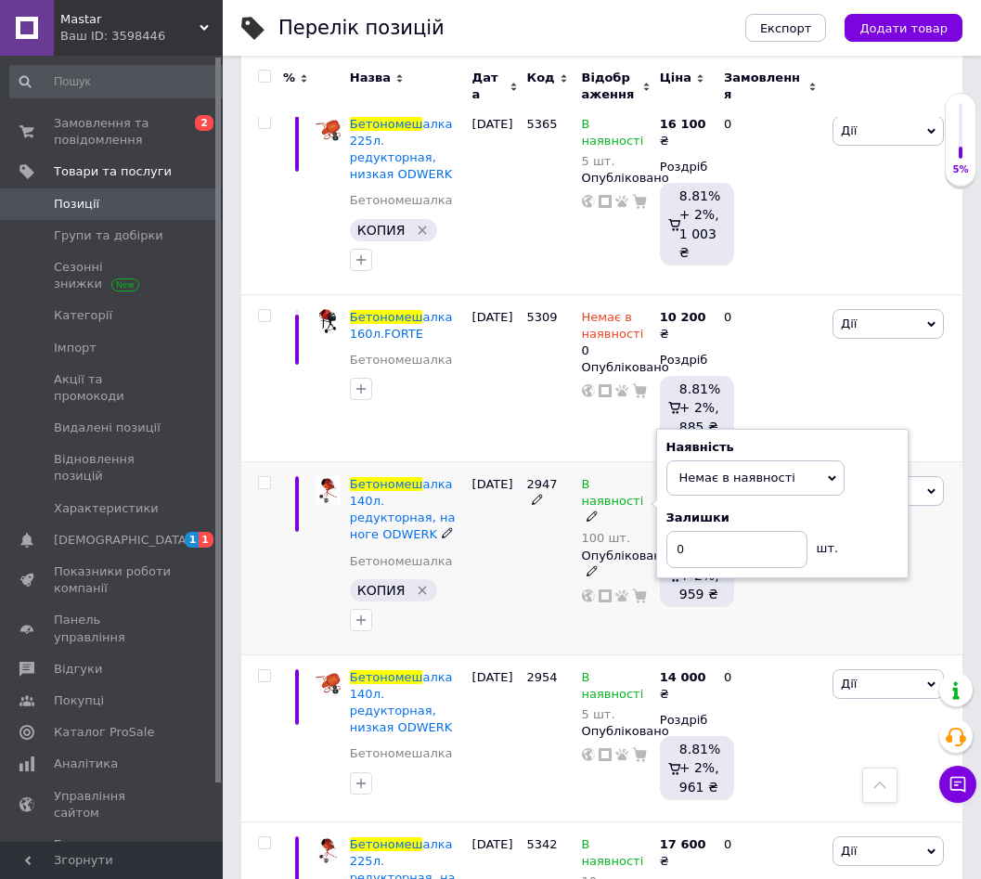
click at [532, 463] on div "2947" at bounding box center [550, 557] width 55 height 193
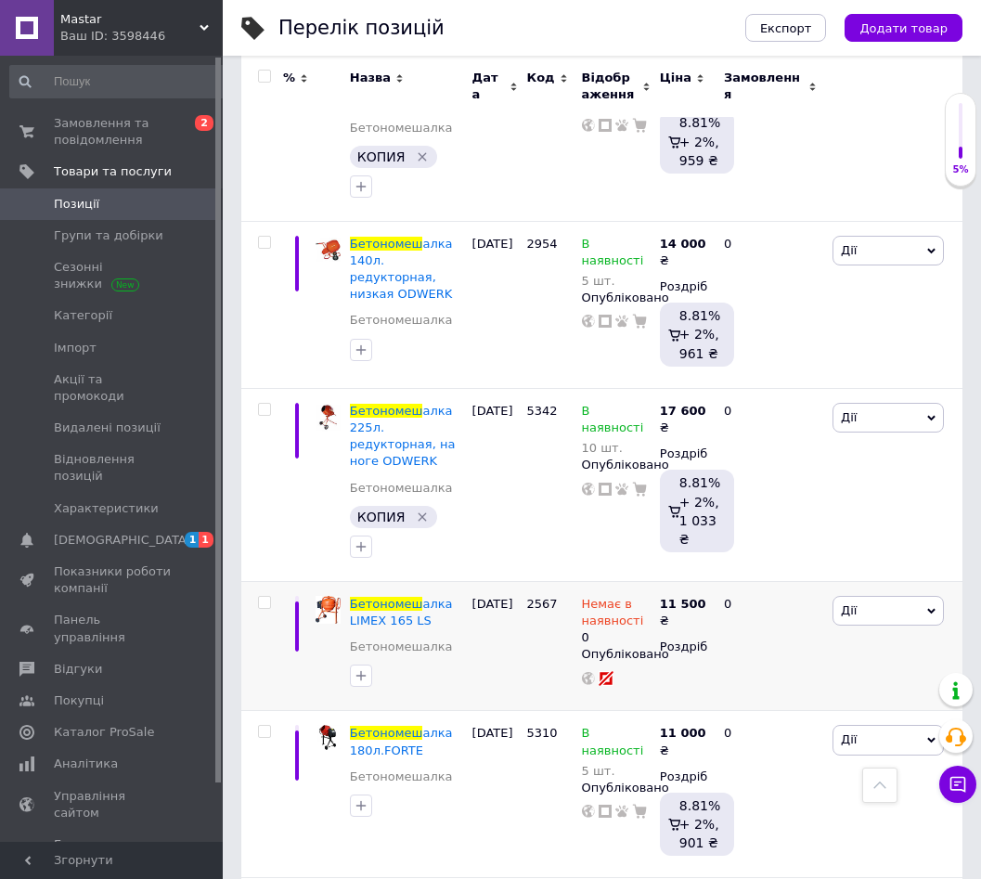
scroll to position [1836, 0]
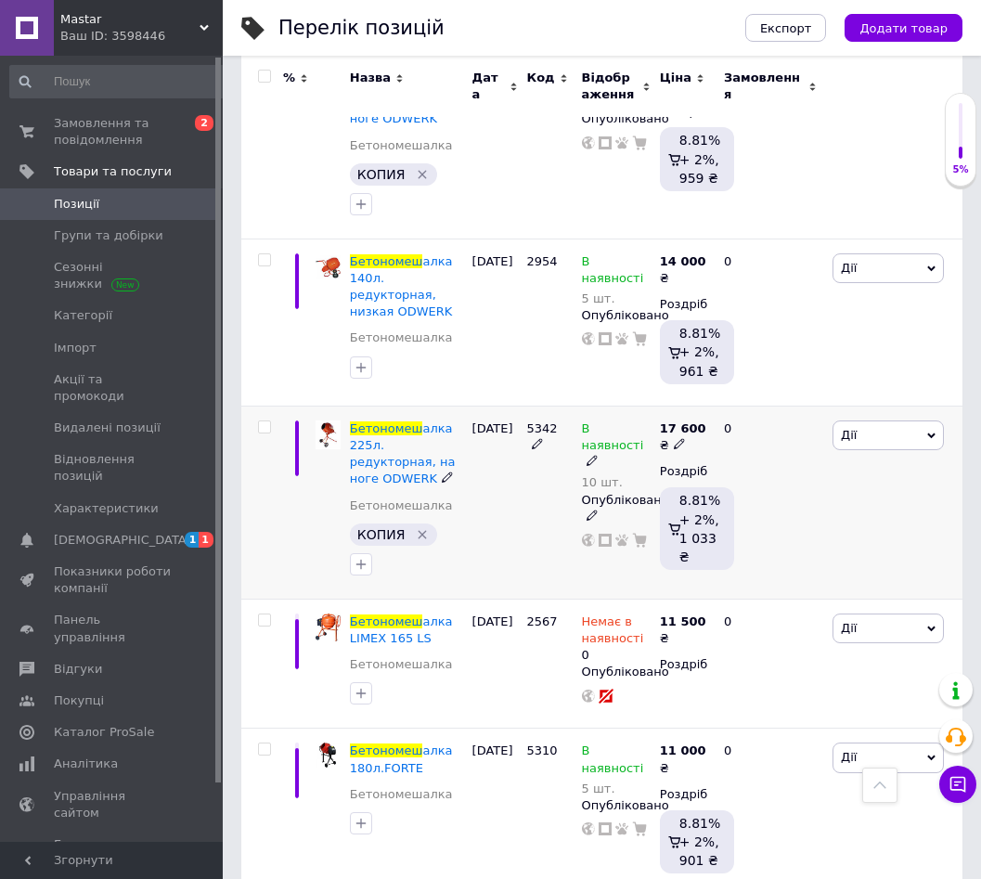
click at [674, 438] on icon at bounding box center [679, 443] width 11 height 11
drag, startPoint x: 772, startPoint y: 261, endPoint x: 751, endPoint y: 259, distance: 21.4
click at [751, 397] on input "17600" at bounding box center [796, 415] width 141 height 37
type input "17700"
click at [526, 406] on div "5342" at bounding box center [550, 502] width 55 height 193
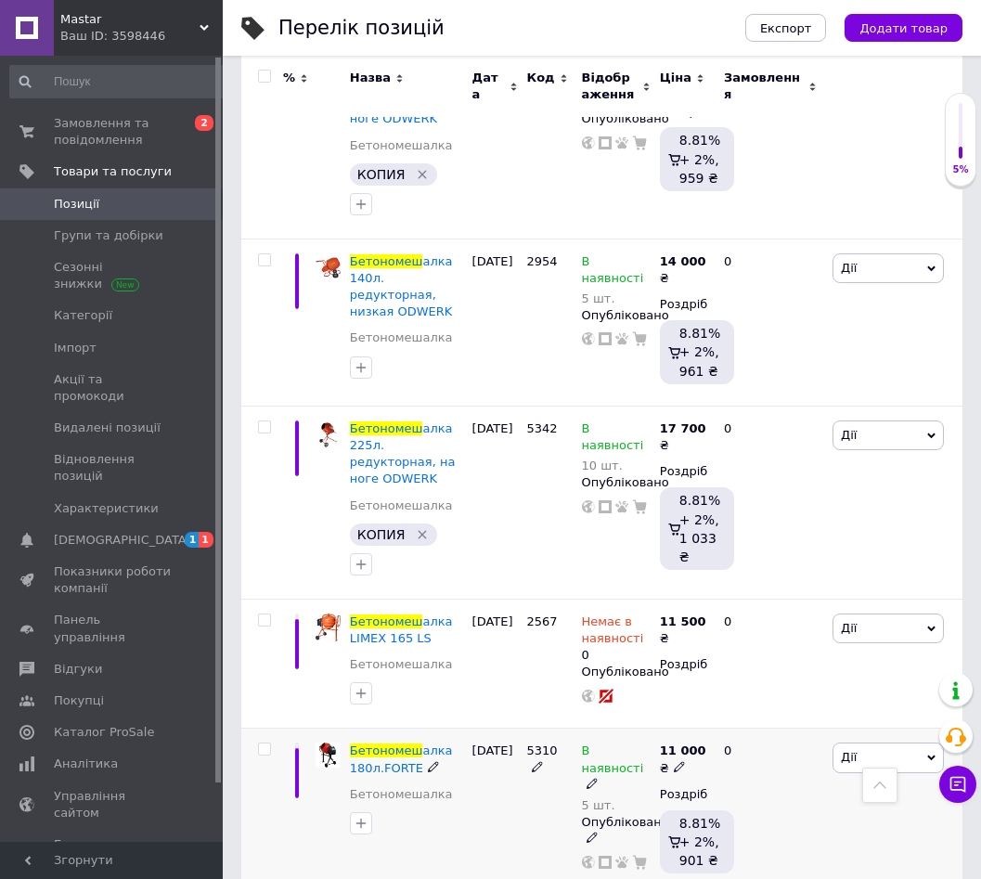
click at [674, 761] on use at bounding box center [679, 766] width 10 height 10
drag, startPoint x: 775, startPoint y: 565, endPoint x: 750, endPoint y: 565, distance: 25.1
click at [750, 719] on input "11000" at bounding box center [796, 737] width 141 height 37
type input "11800"
click at [529, 729] on div "5310" at bounding box center [550, 812] width 55 height 167
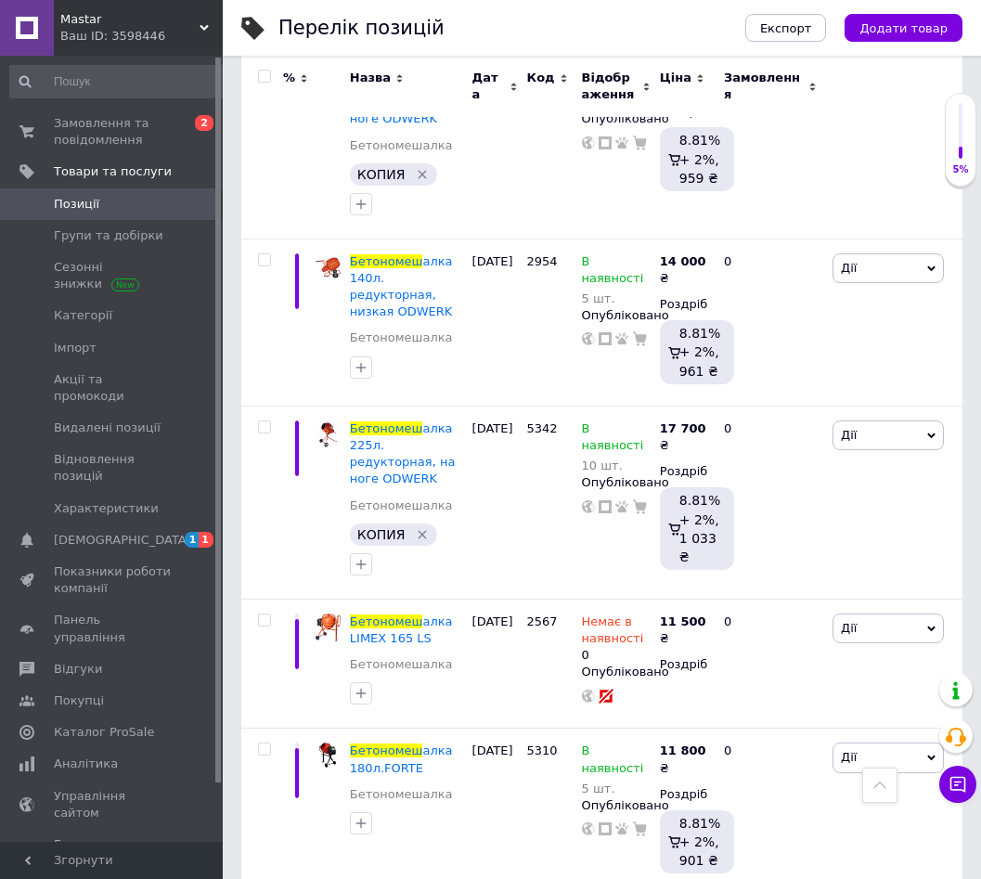
drag, startPoint x: 783, startPoint y: 712, endPoint x: 712, endPoint y: 710, distance: 71.5
type input "14300"
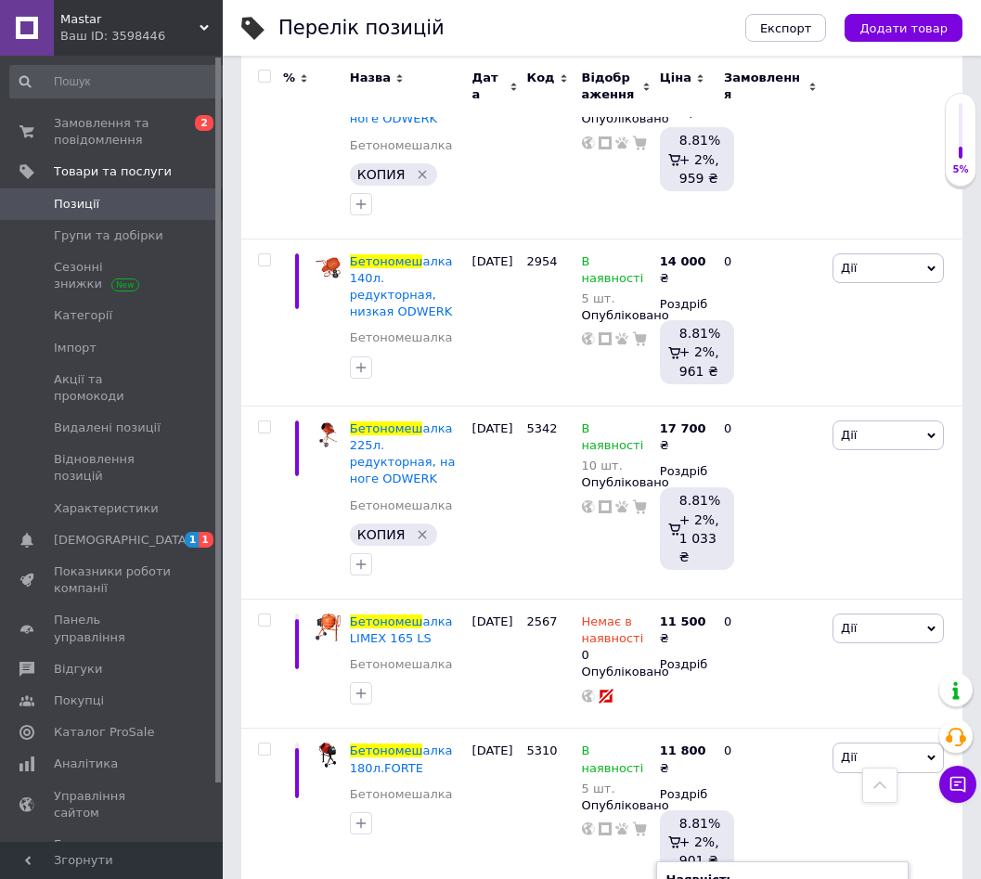
type input "3"
click at [97, 148] on span "Замовлення та повідомлення" at bounding box center [113, 131] width 118 height 33
